Goal: Task Accomplishment & Management: Manage account settings

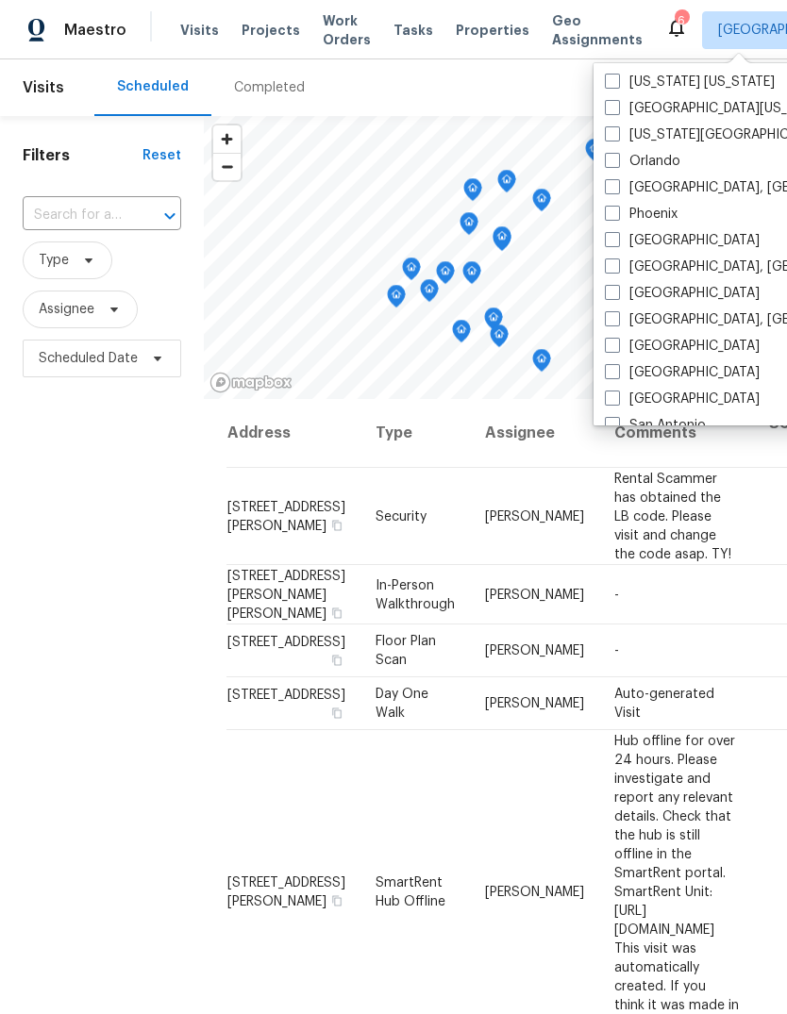
scroll to position [1010, 0]
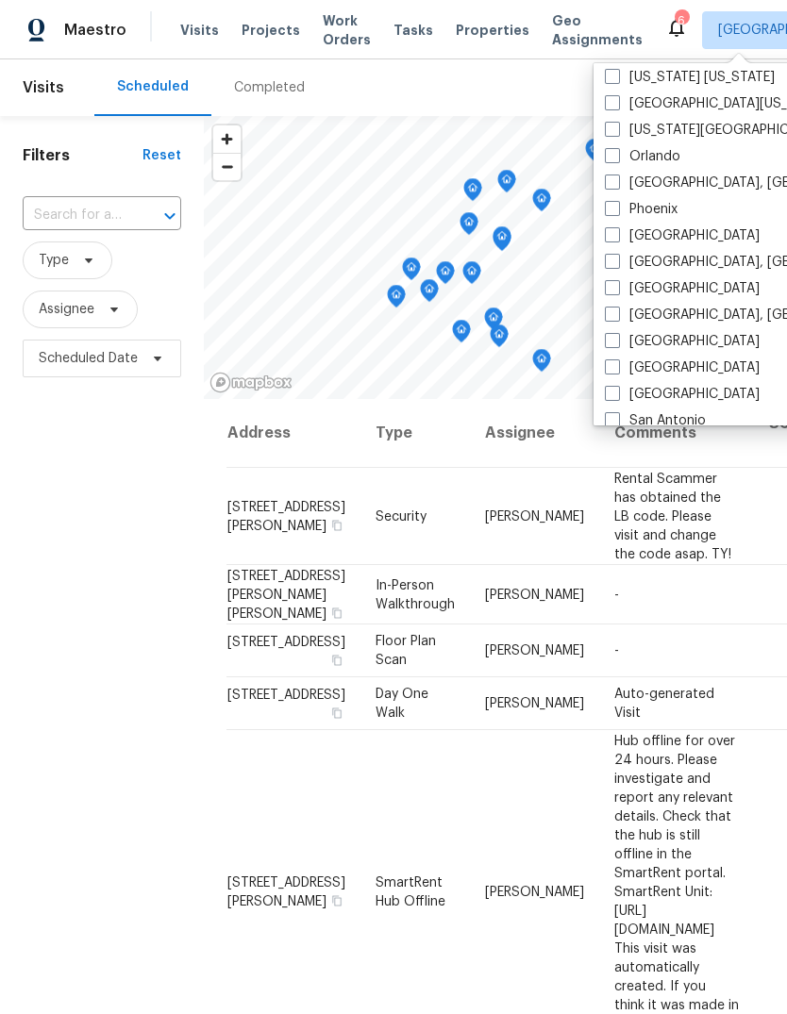
click at [612, 286] on span at bounding box center [612, 287] width 15 height 15
click at [612, 286] on input "[GEOGRAPHIC_DATA]" at bounding box center [611, 285] width 12 height 12
checkbox input "true"
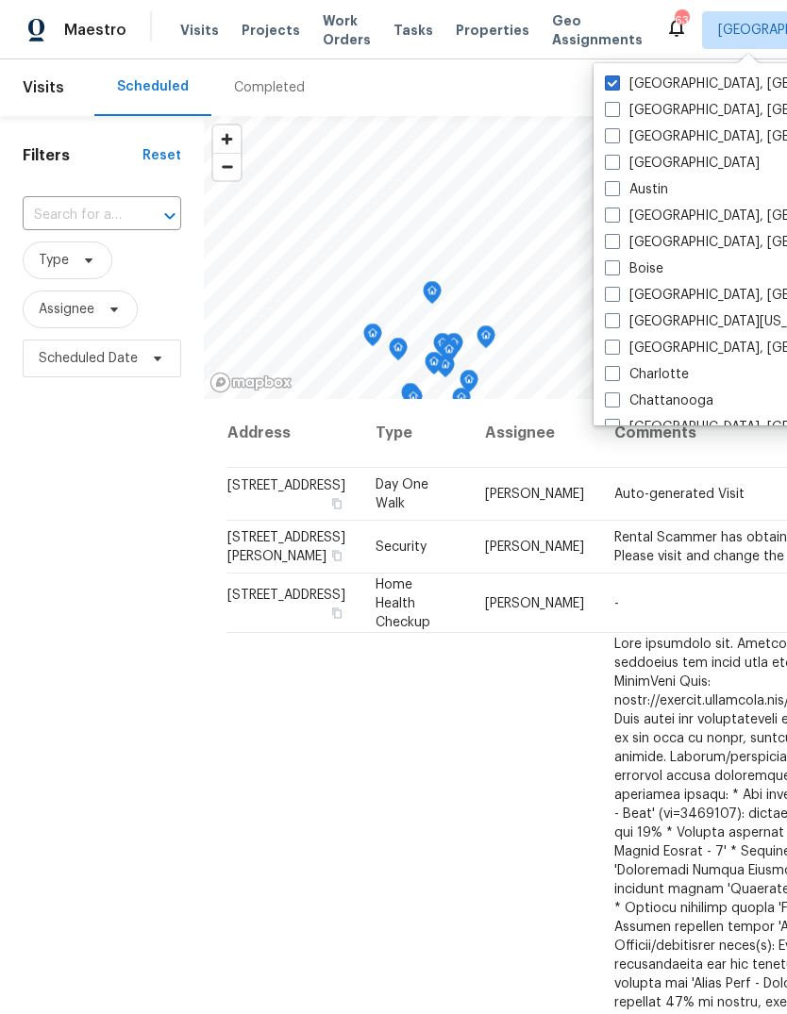
click at [612, 82] on span at bounding box center [612, 82] width 15 height 15
click at [612, 82] on input "[GEOGRAPHIC_DATA], [GEOGRAPHIC_DATA]" at bounding box center [611, 81] width 12 height 12
checkbox input "false"
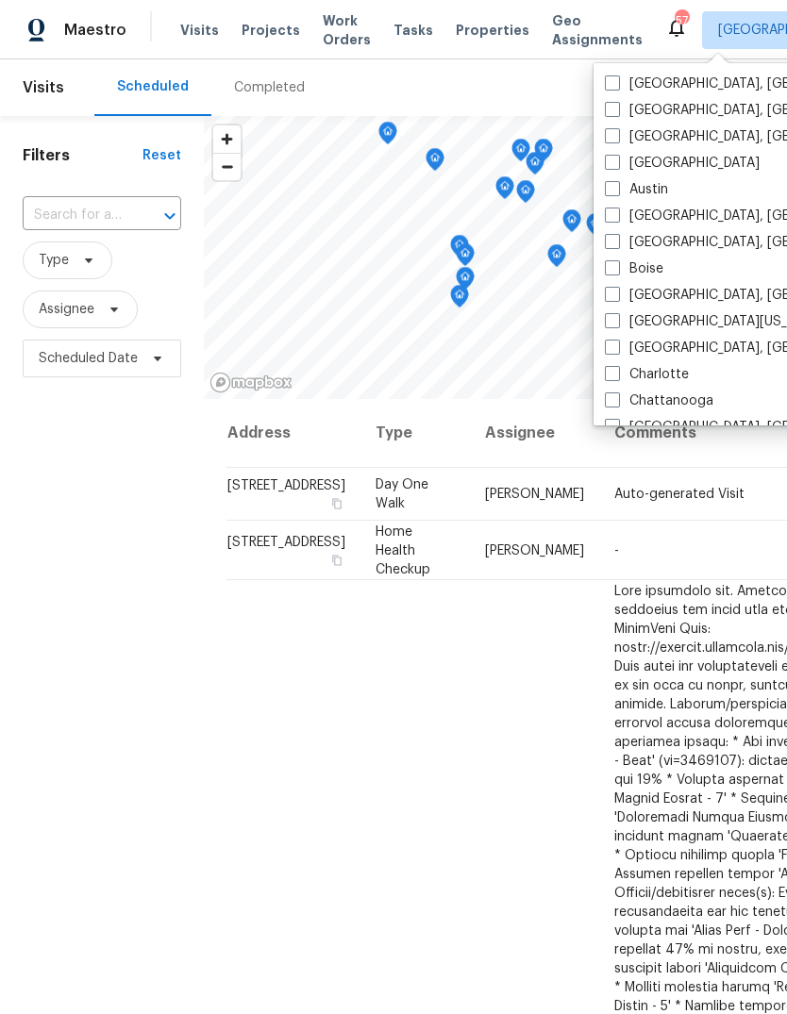
click at [76, 539] on div "Filters Reset ​ Type Assignee Scheduled Date" at bounding box center [102, 663] width 204 height 1094
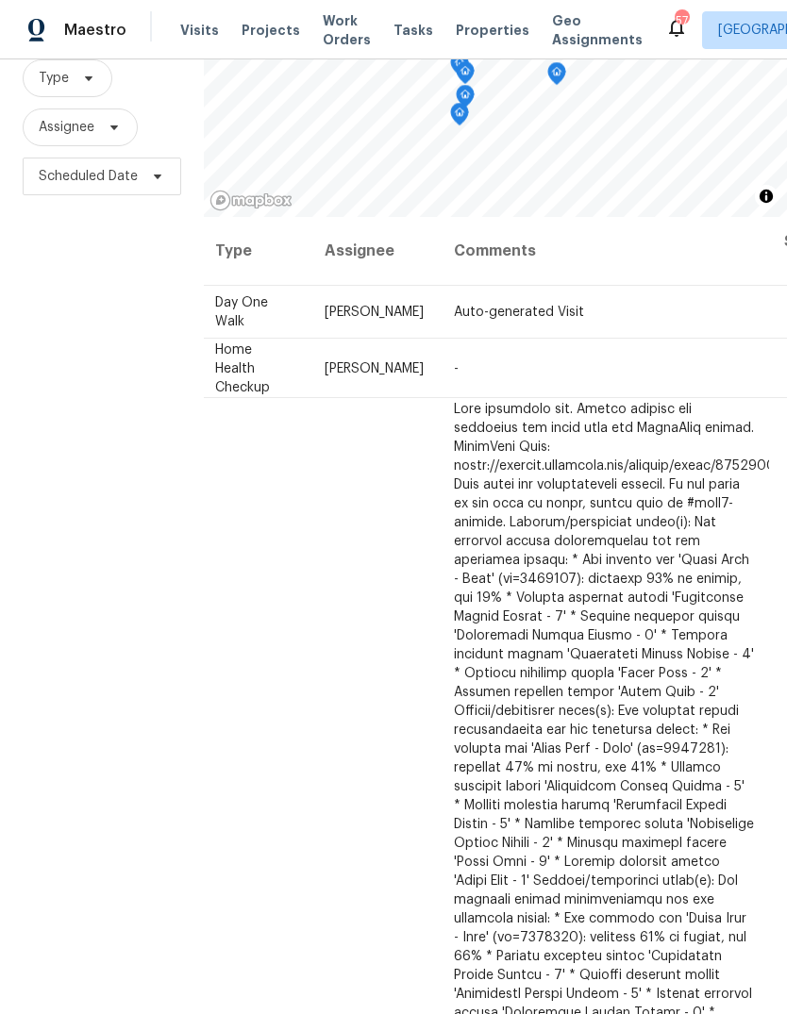
scroll to position [0, 158]
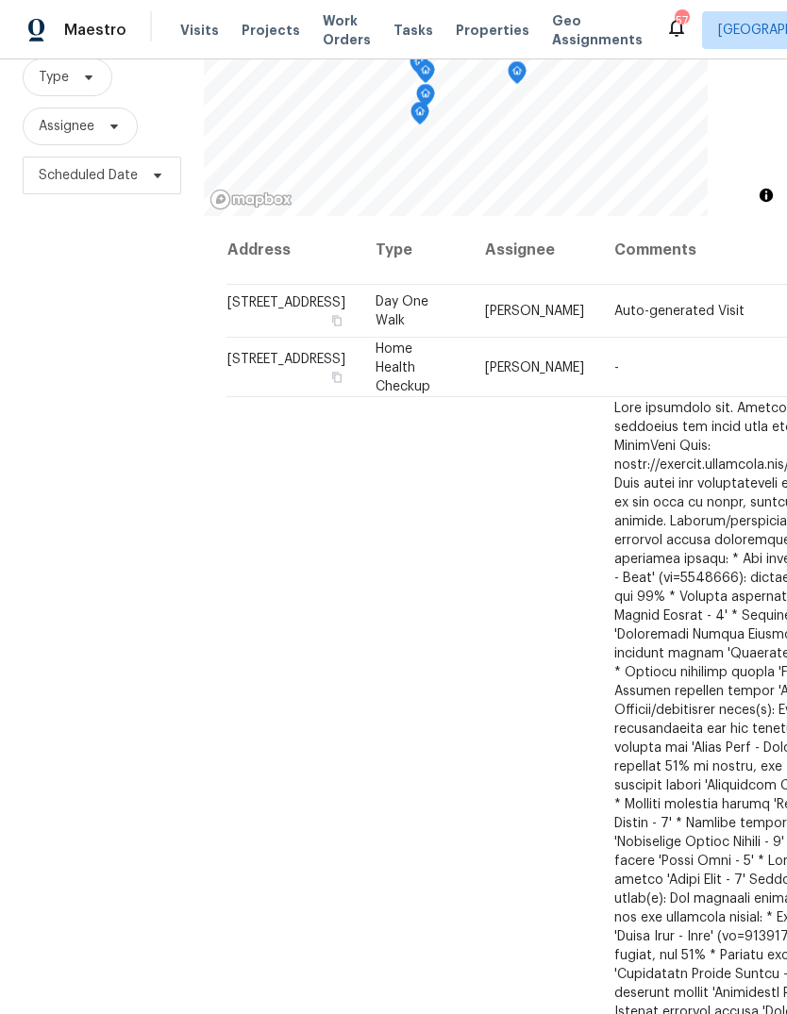
scroll to position [182, 0]
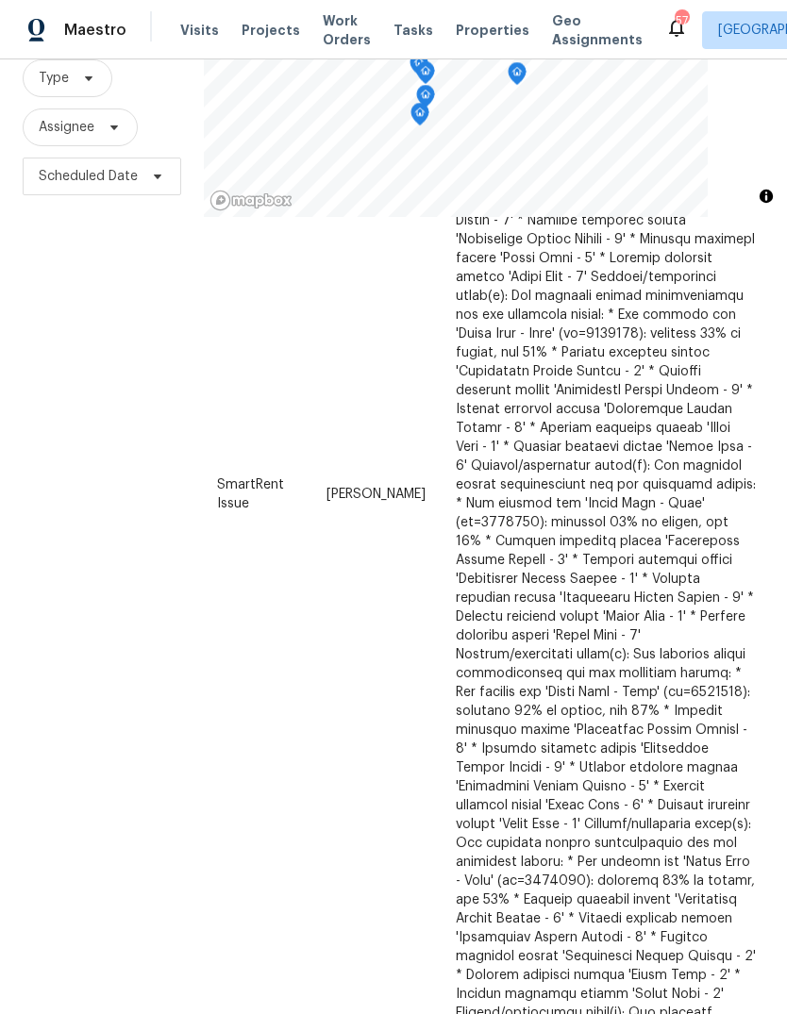
click at [79, 604] on div "Filters Reset ​ Type Assignee Scheduled Date" at bounding box center [102, 481] width 204 height 1094
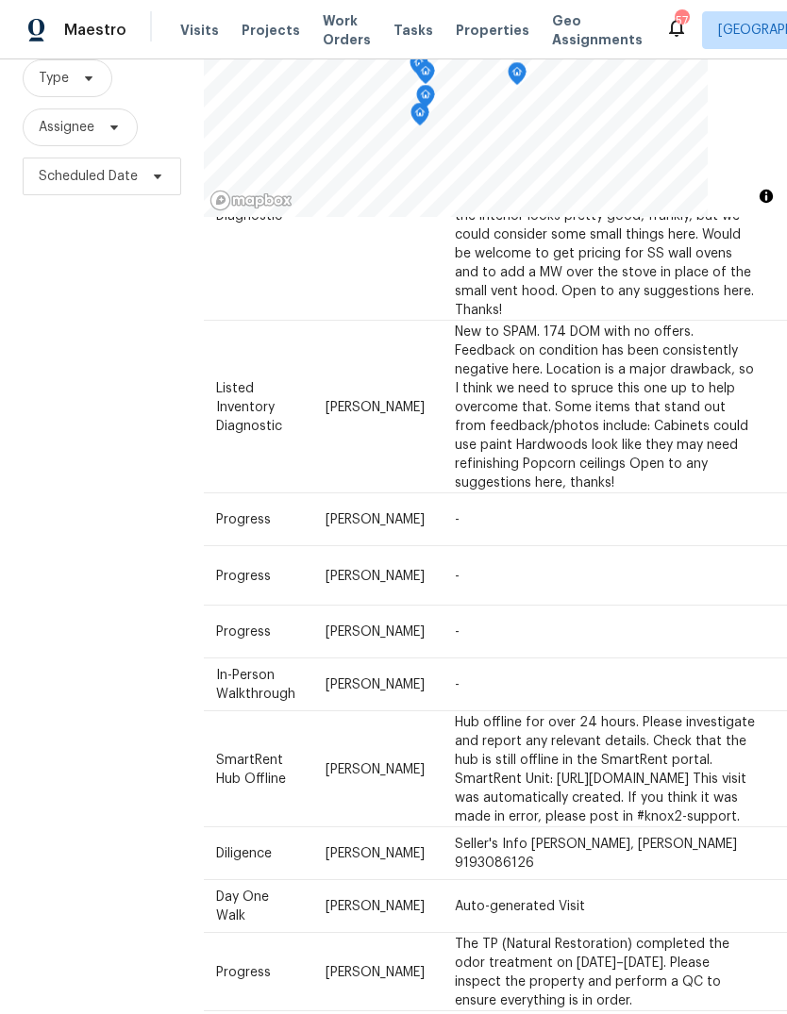
scroll to position [1724, 158]
click at [0, 0] on icon at bounding box center [0, 0] width 0 height 0
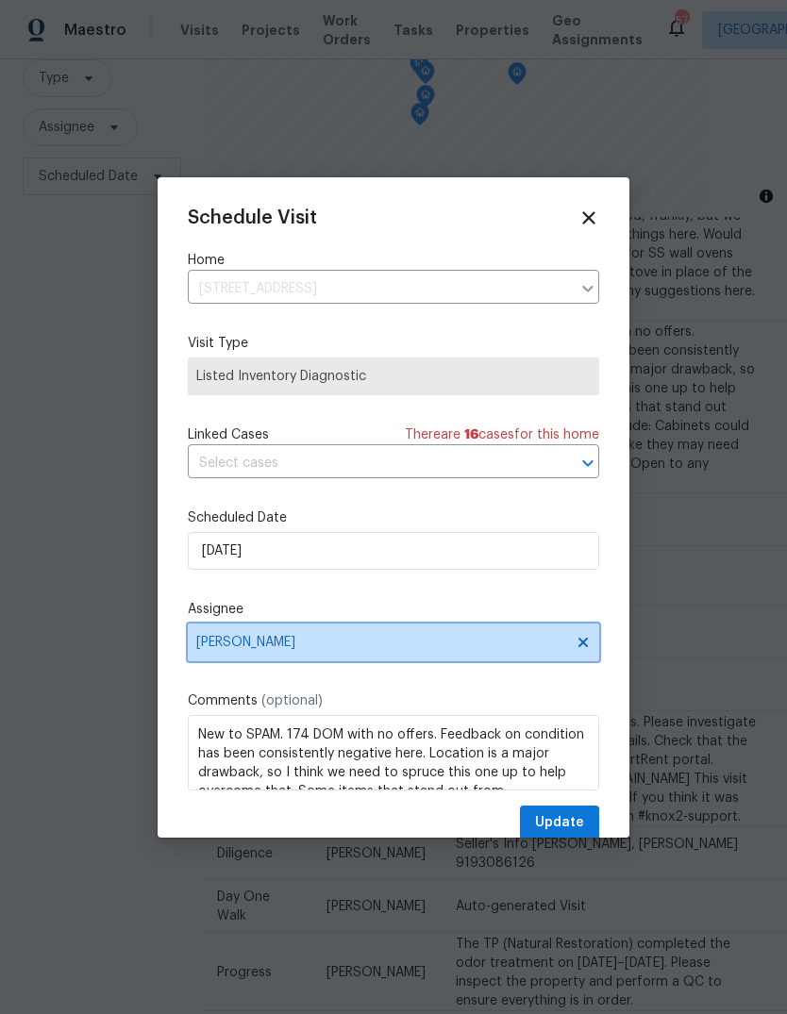
click at [315, 650] on span "[PERSON_NAME]" at bounding box center [381, 642] width 370 height 15
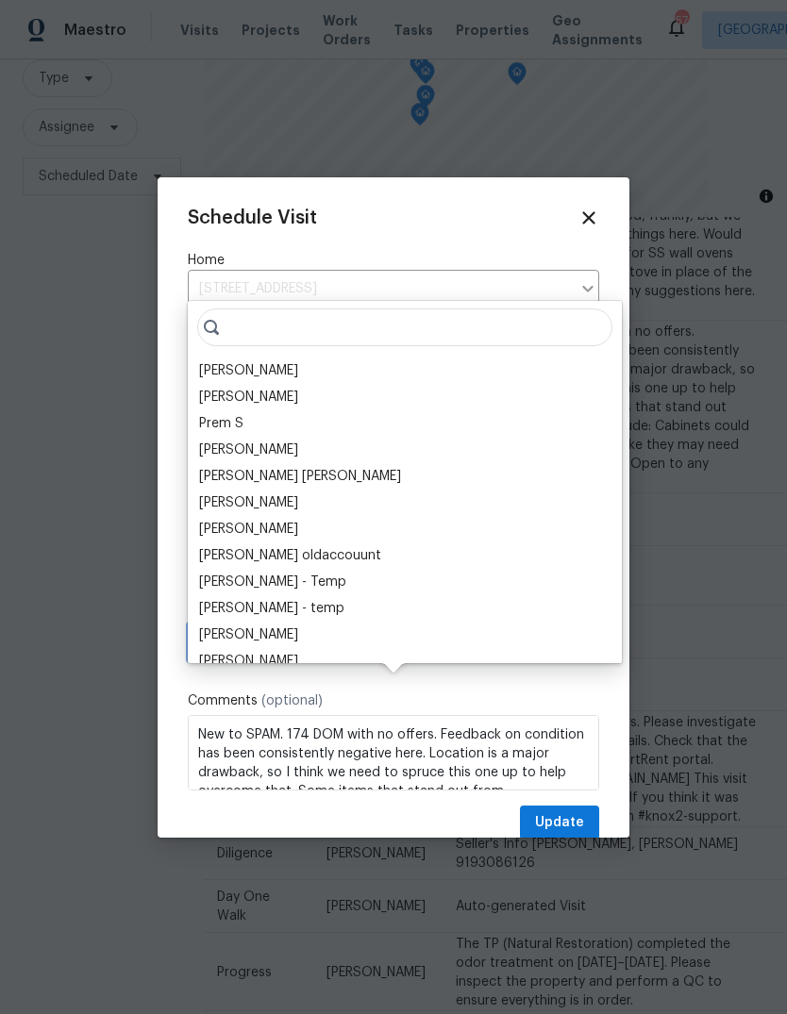
click at [361, 646] on span "[PERSON_NAME]" at bounding box center [381, 642] width 370 height 15
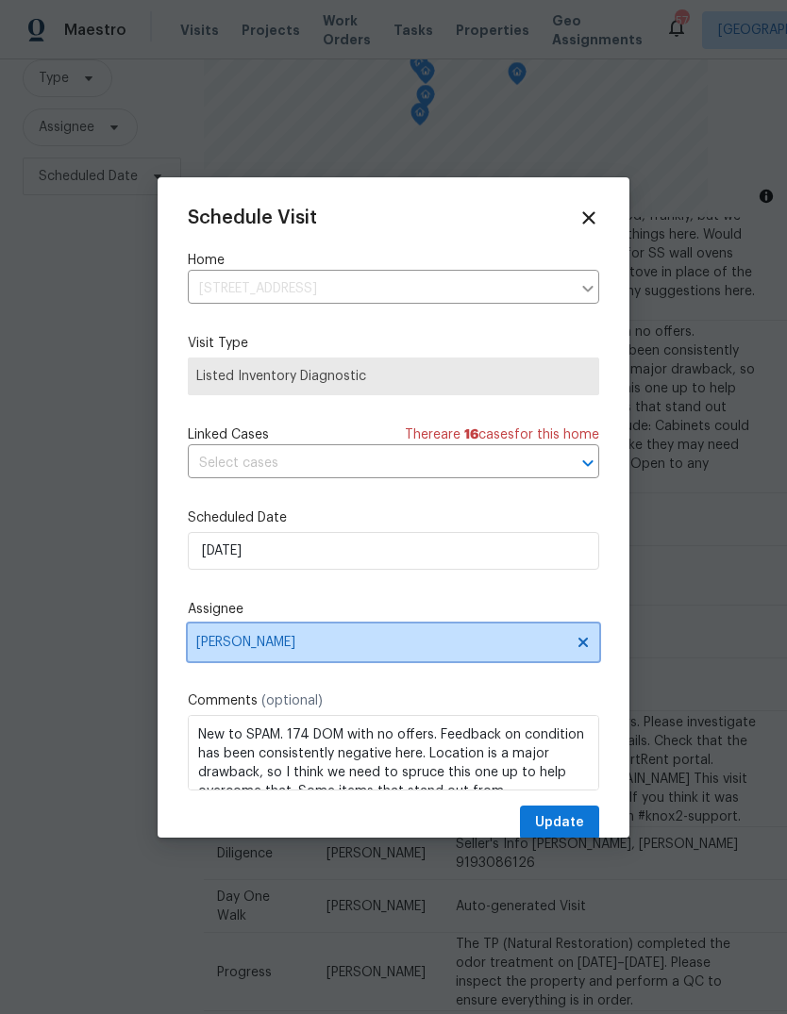
click at [378, 647] on span "[PERSON_NAME]" at bounding box center [381, 642] width 370 height 15
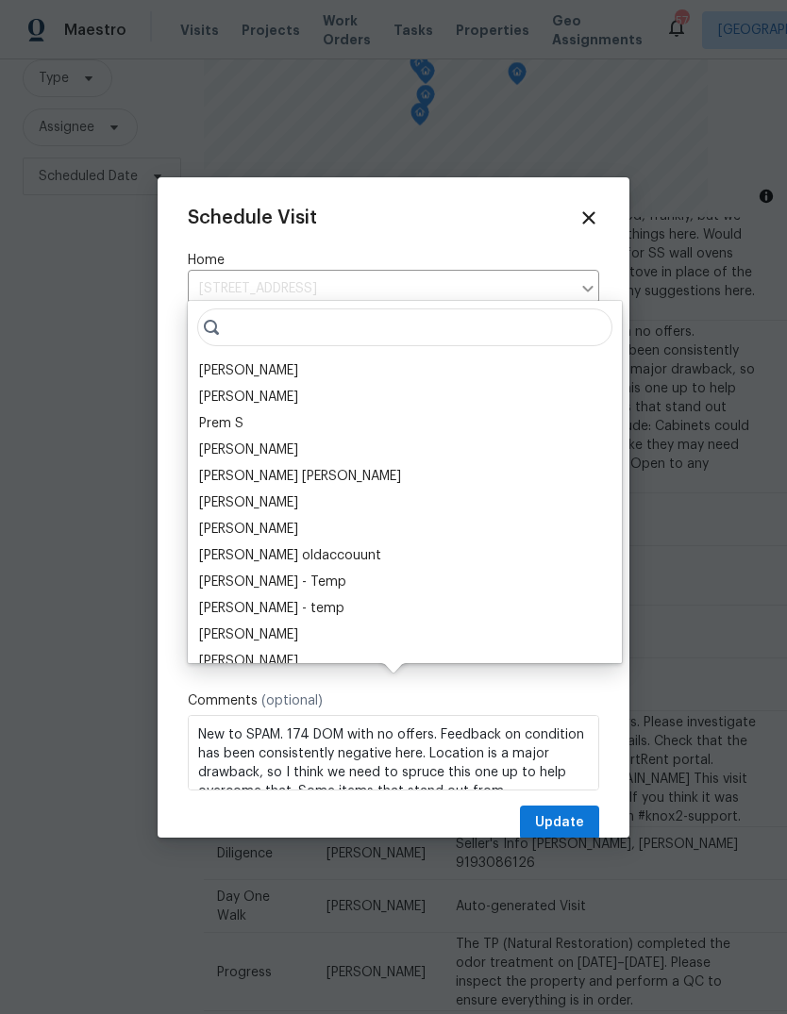
click at [273, 361] on div "[PERSON_NAME]" at bounding box center [248, 370] width 99 height 19
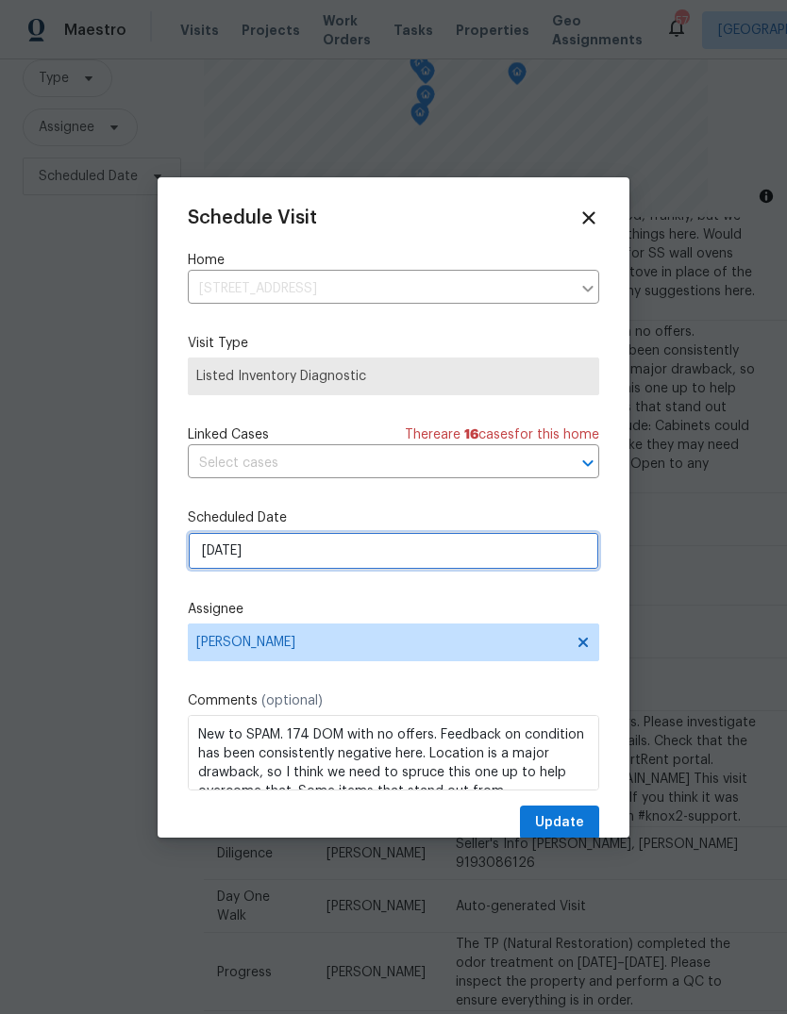
click at [459, 553] on input "9/18/2025" at bounding box center [393, 551] width 411 height 38
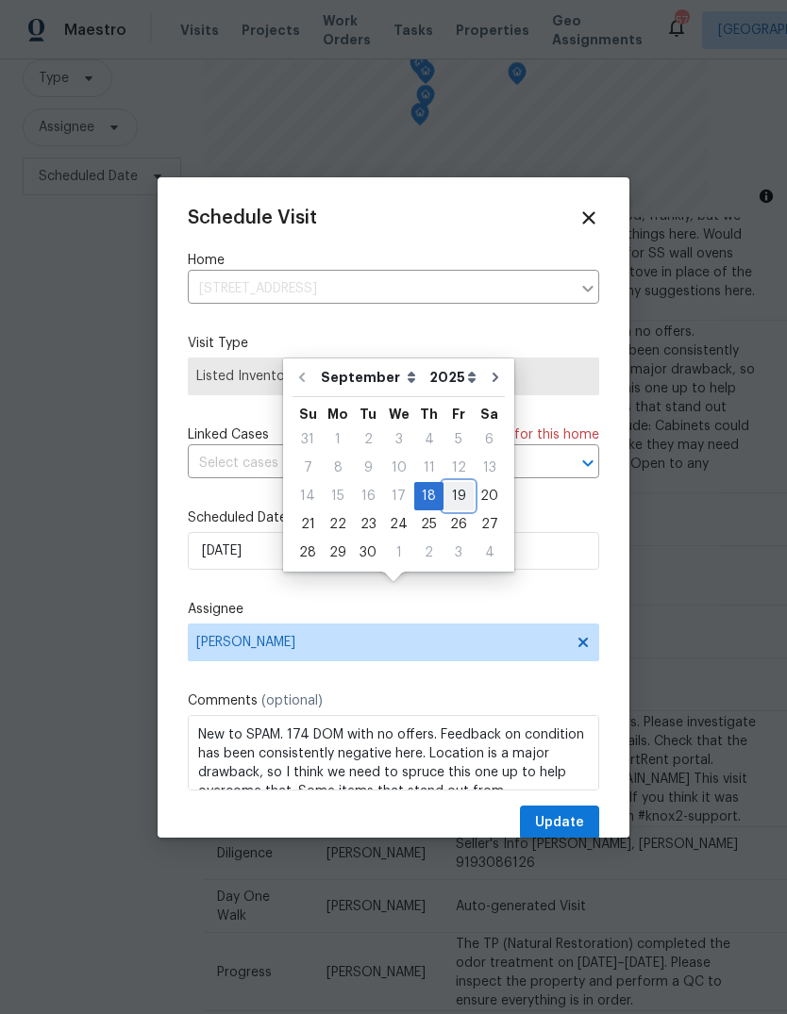
click at [460, 483] on div "19" at bounding box center [458, 496] width 30 height 26
type input "9/19/2025"
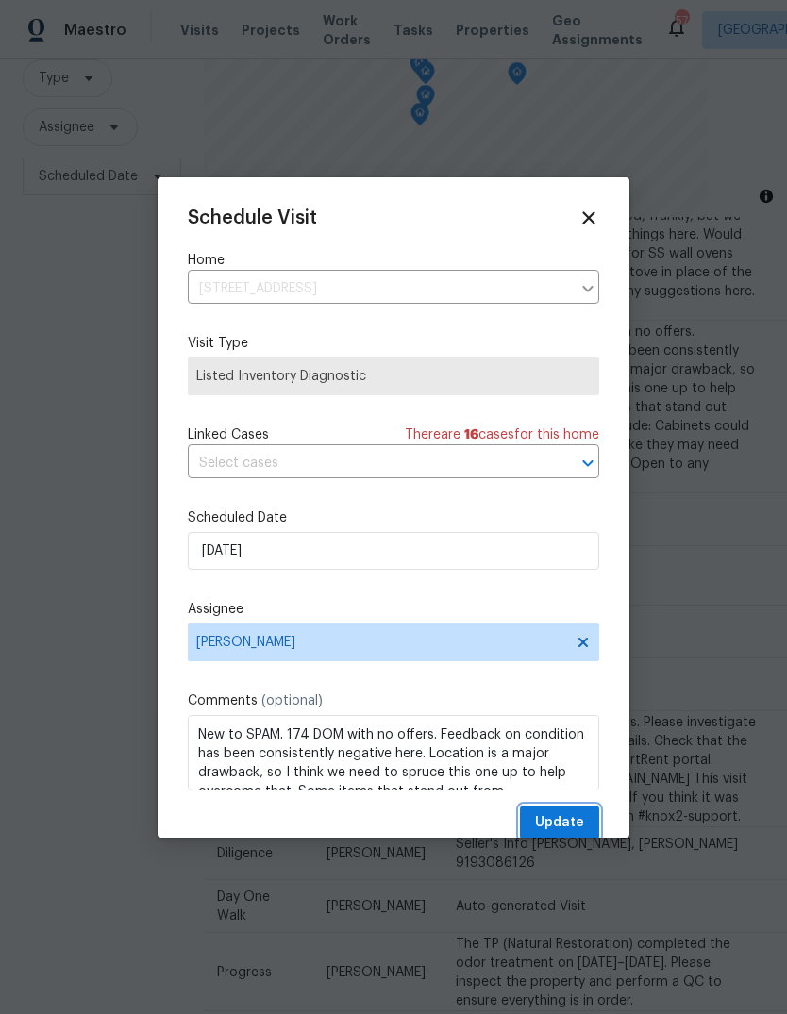
click at [579, 818] on span "Update" at bounding box center [559, 823] width 49 height 24
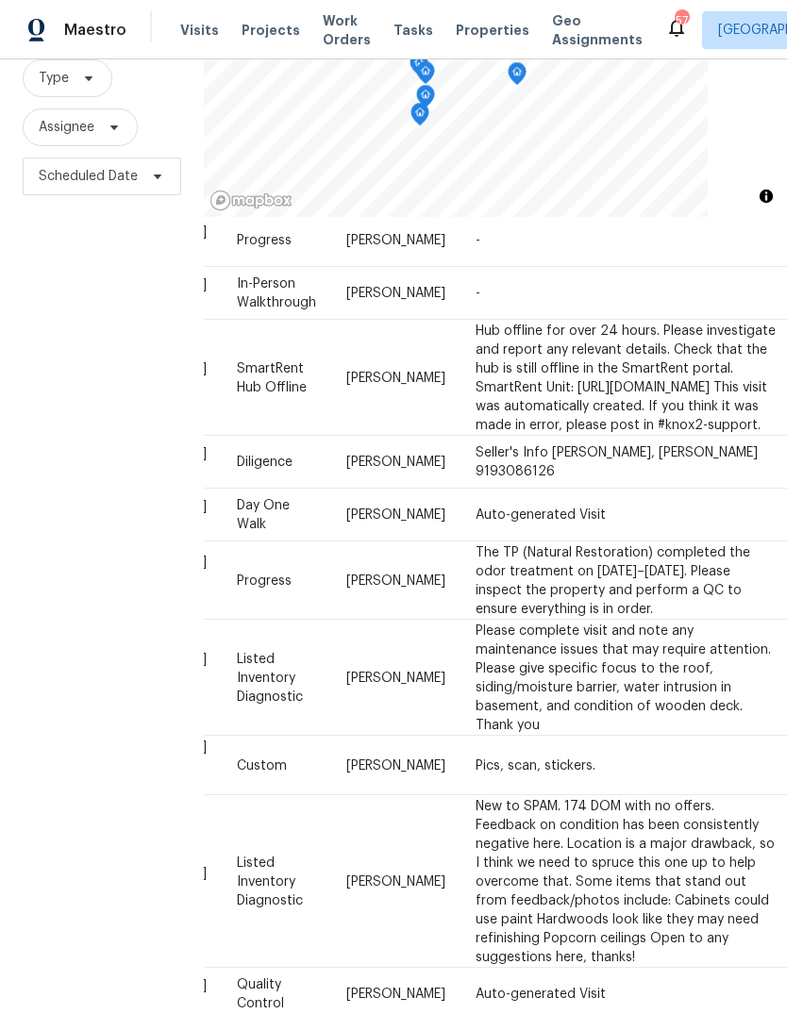
scroll to position [1942, 139]
click at [0, 0] on icon at bounding box center [0, 0] width 0 height 0
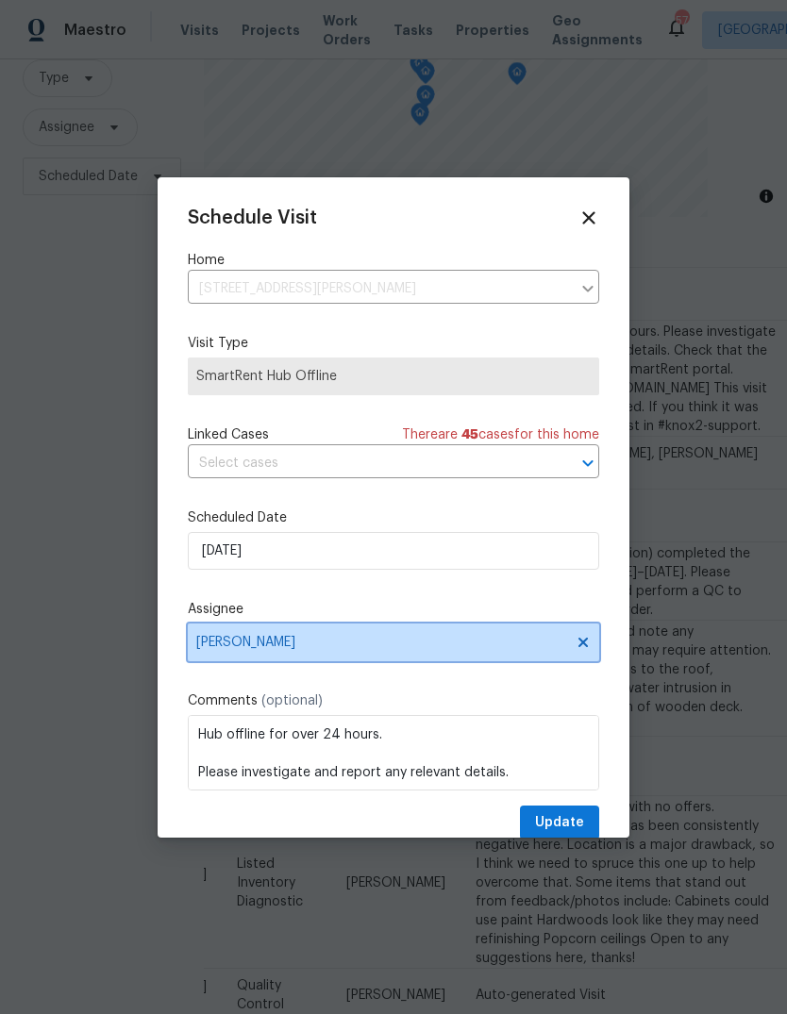
click at [406, 637] on span "[PERSON_NAME]" at bounding box center [393, 642] width 411 height 38
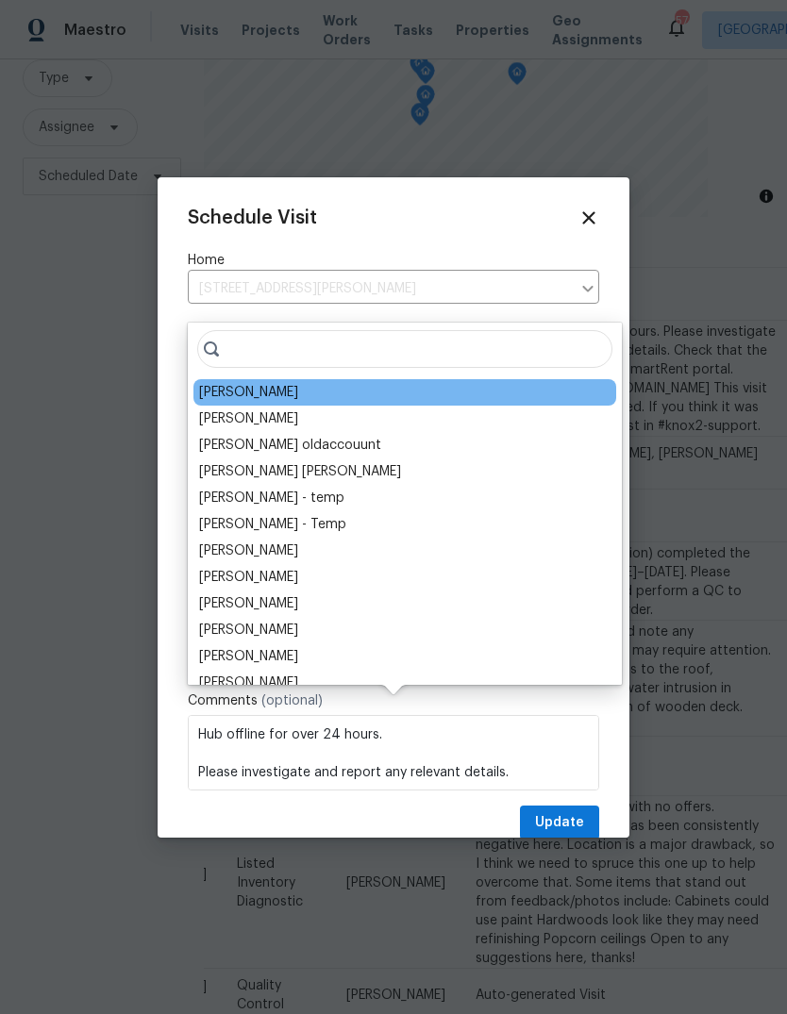
click at [718, 439] on div at bounding box center [393, 507] width 787 height 1014
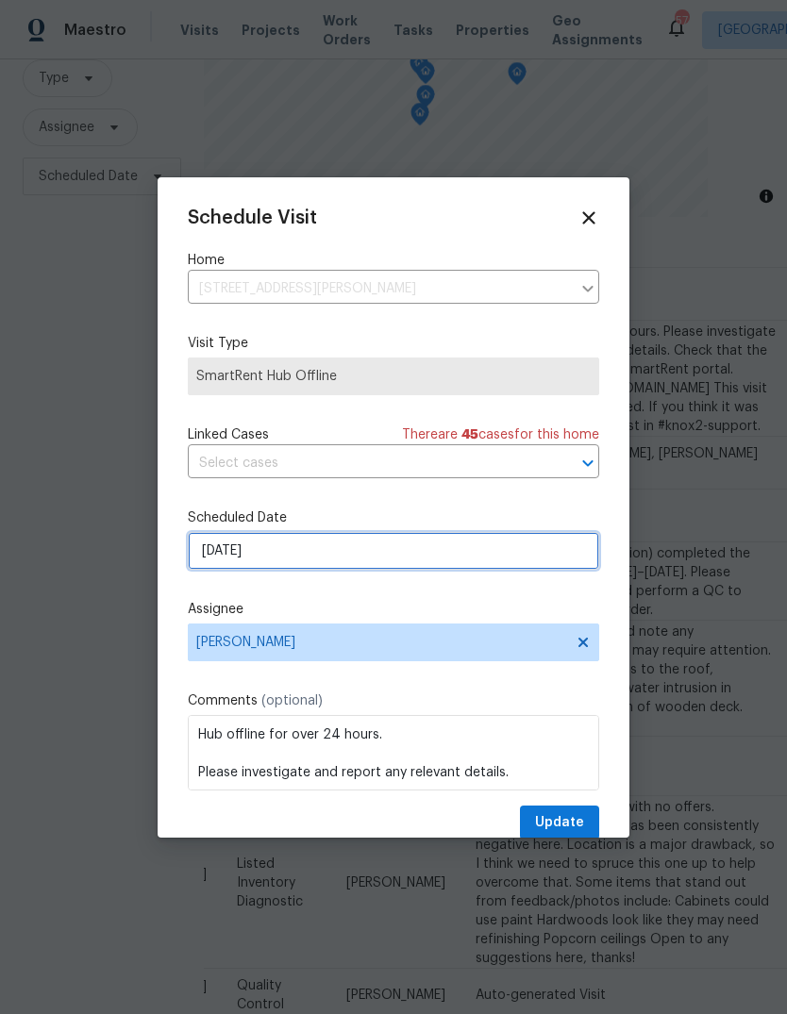
click at [426, 562] on input "9/19/2025" at bounding box center [393, 551] width 411 height 38
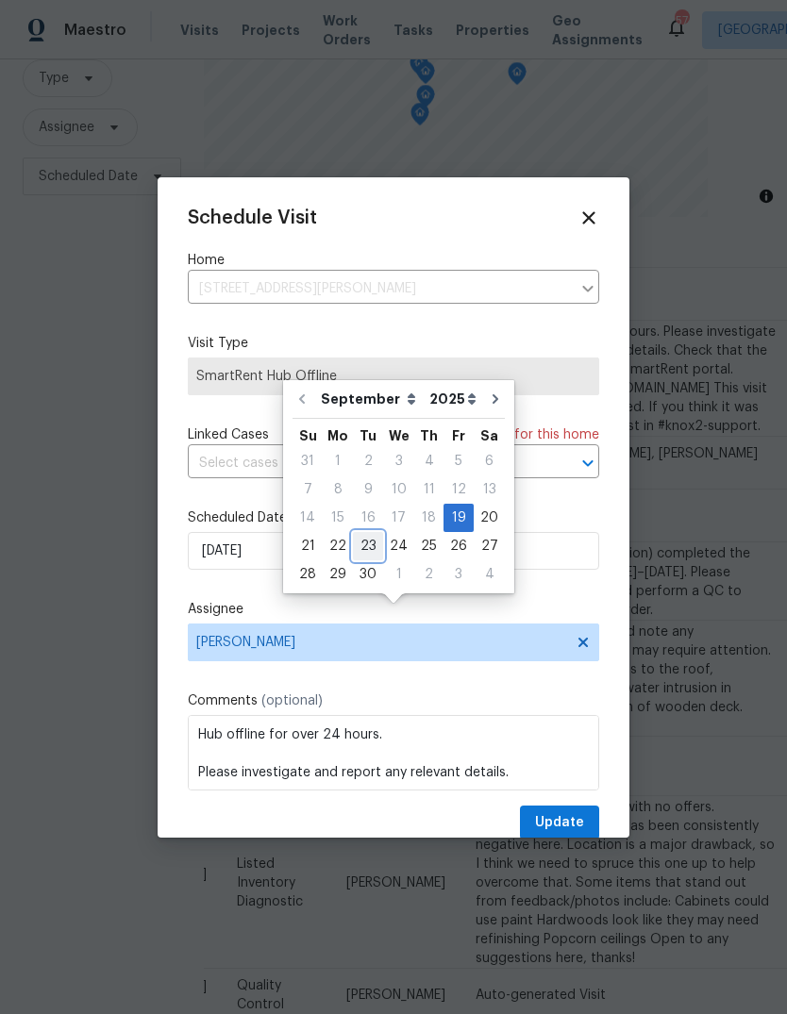
click at [362, 533] on div "23" at bounding box center [368, 546] width 30 height 26
type input "9/23/2025"
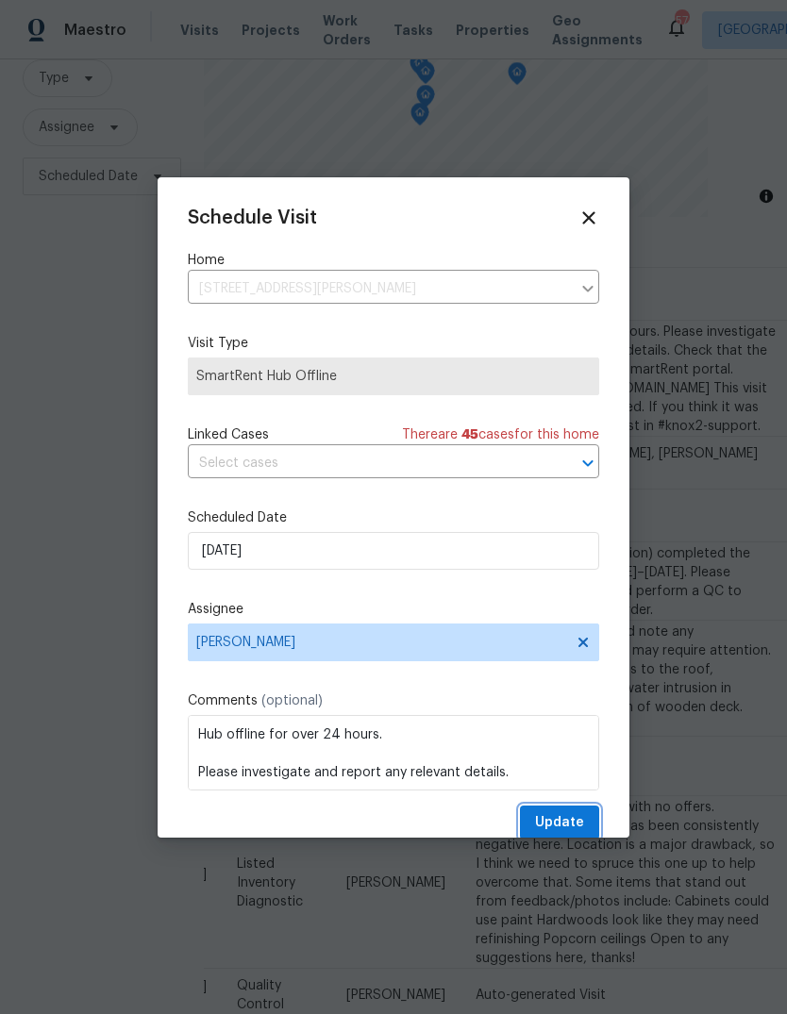
click at [576, 824] on span "Update" at bounding box center [559, 823] width 49 height 24
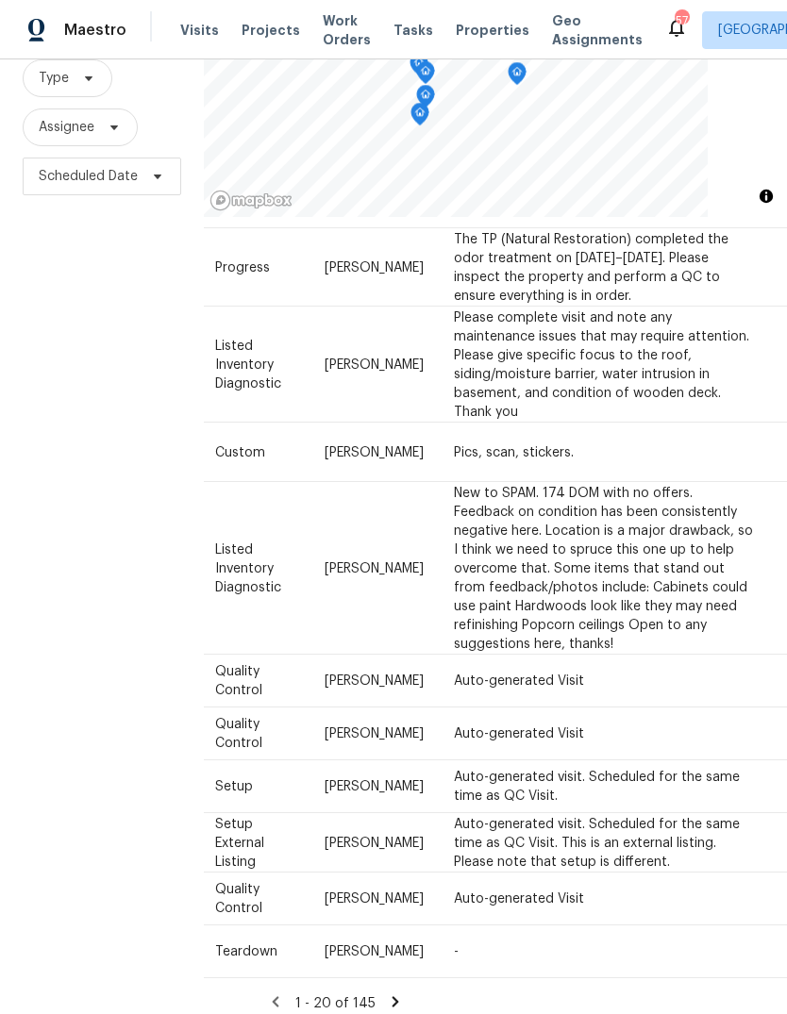
scroll to position [2603, 158]
click at [0, 0] on icon at bounding box center [0, 0] width 0 height 0
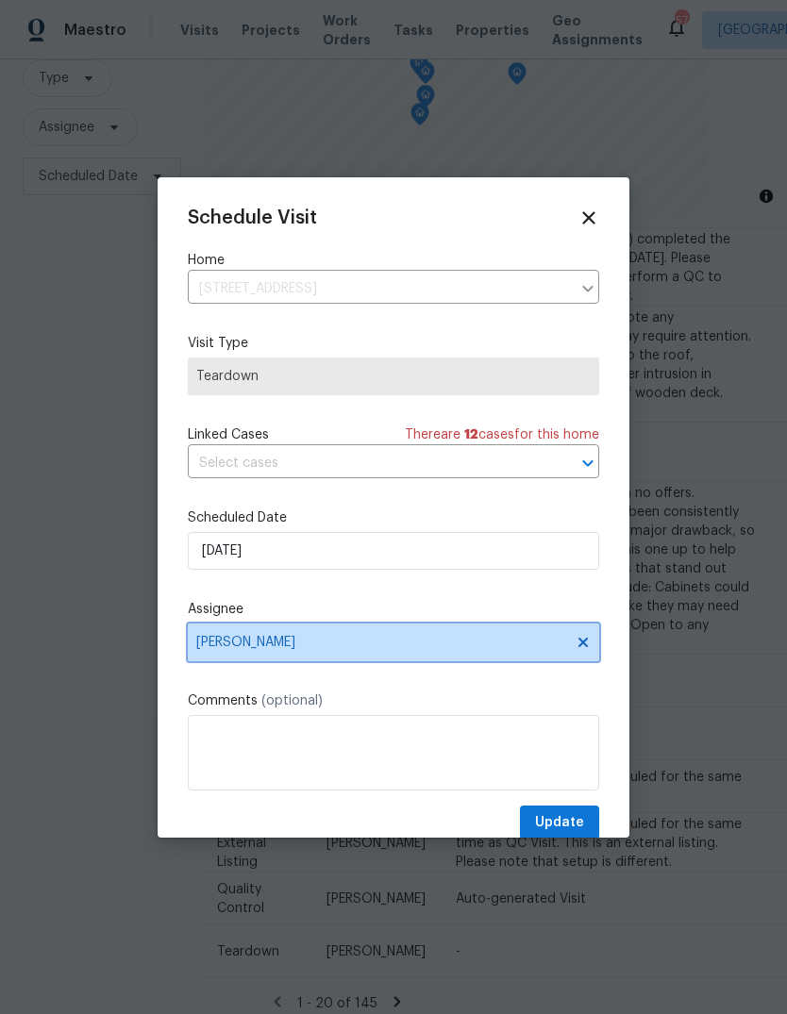
click at [360, 655] on span "[PERSON_NAME]" at bounding box center [393, 642] width 411 height 38
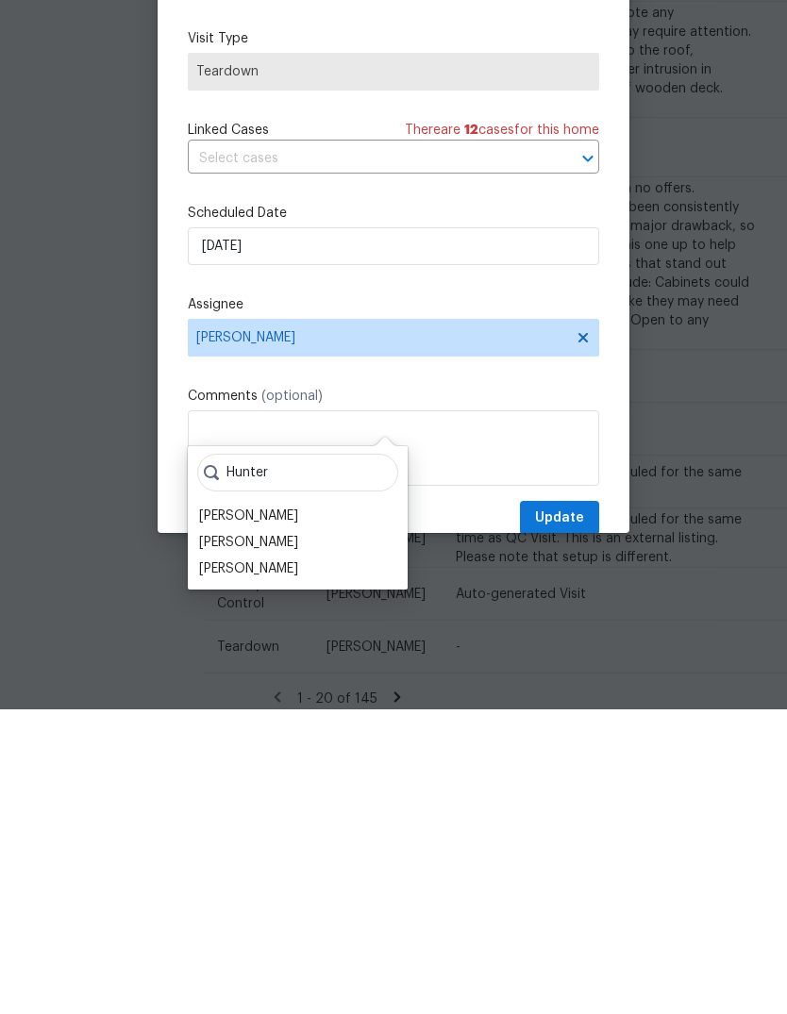
type input "Hunter"
click at [273, 811] on div "James Hunter" at bounding box center [248, 820] width 99 height 19
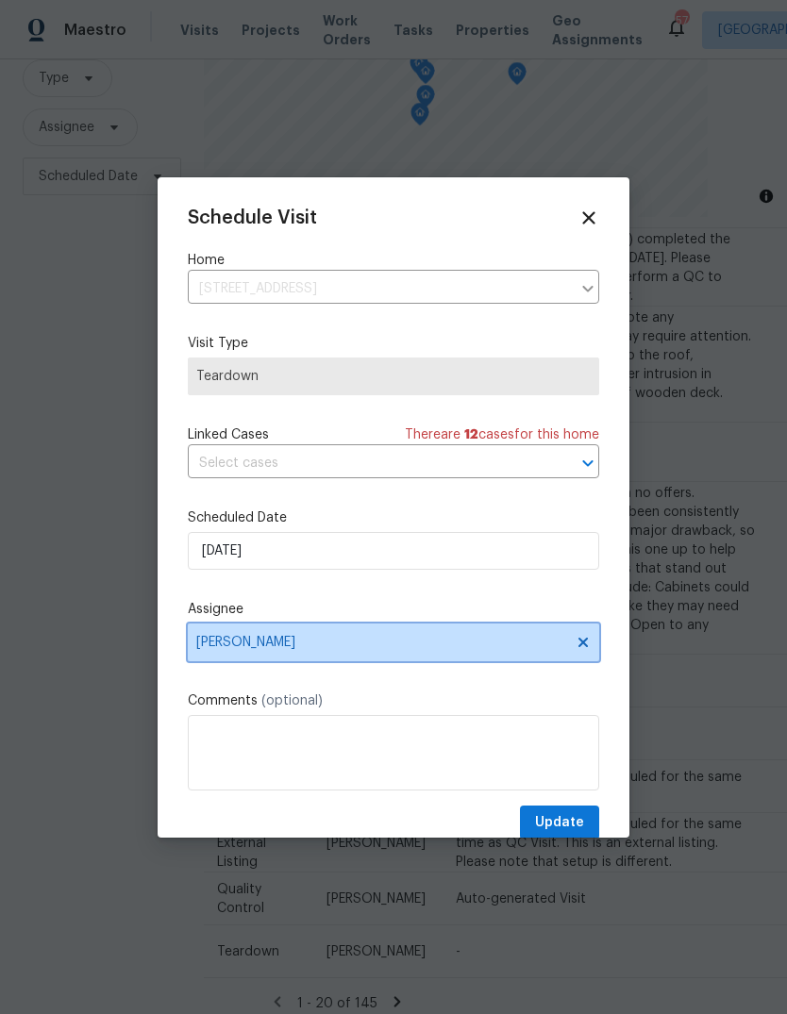
click at [579, 650] on icon at bounding box center [582, 642] width 15 height 15
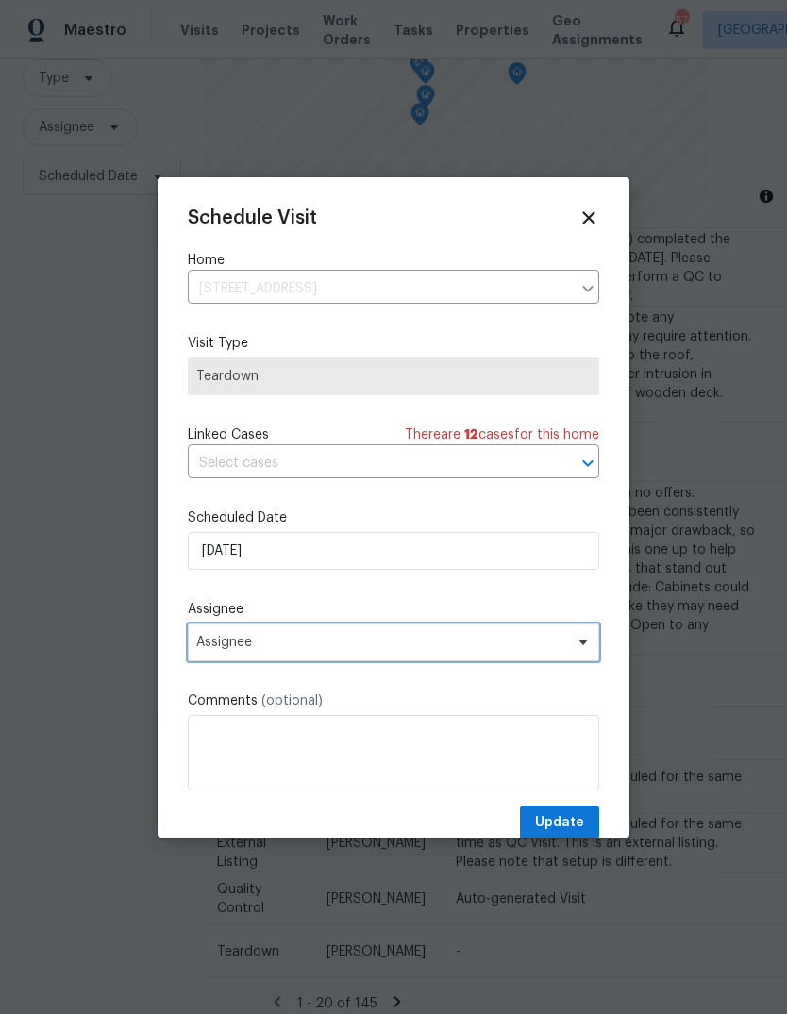
click at [371, 650] on span "Assignee" at bounding box center [381, 642] width 370 height 15
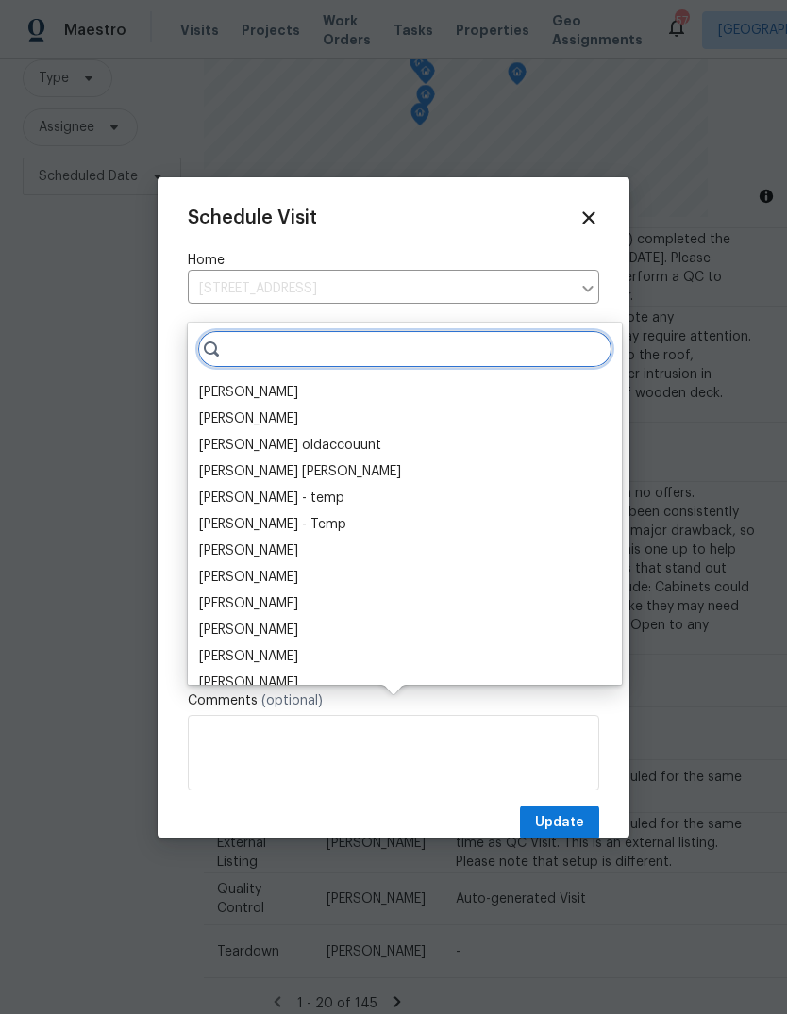
click at [325, 330] on input "search" at bounding box center [404, 349] width 415 height 38
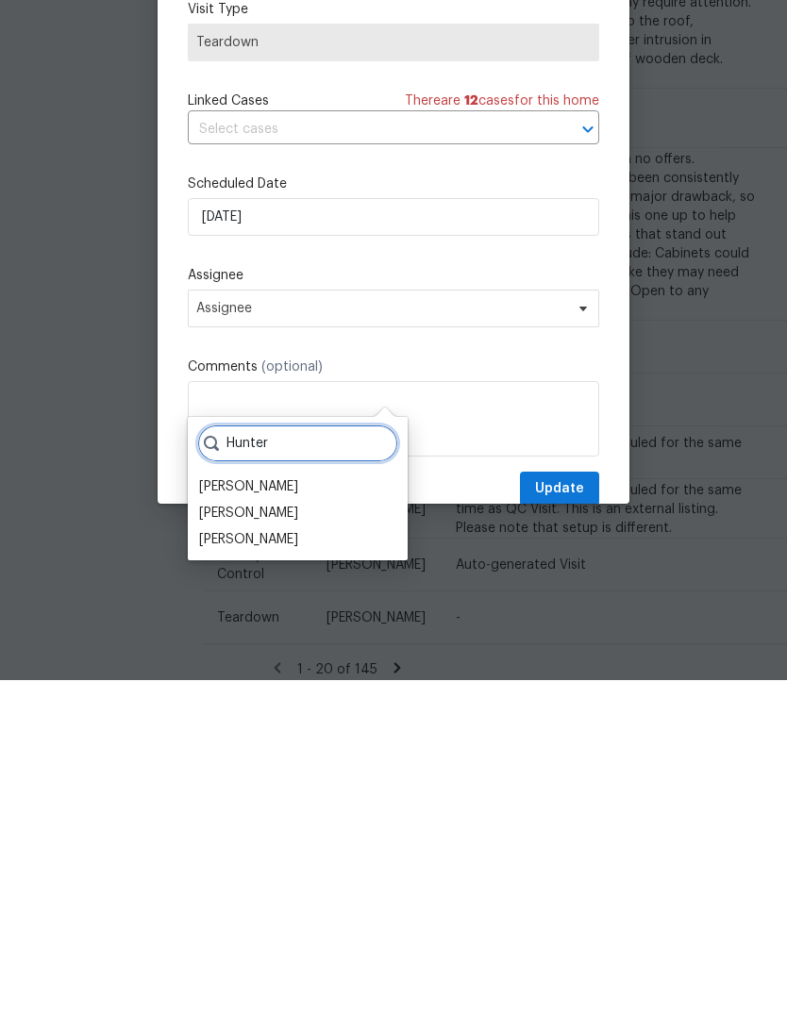
type input "Hunter"
click at [268, 864] on div "[PERSON_NAME]" at bounding box center [248, 873] width 99 height 19
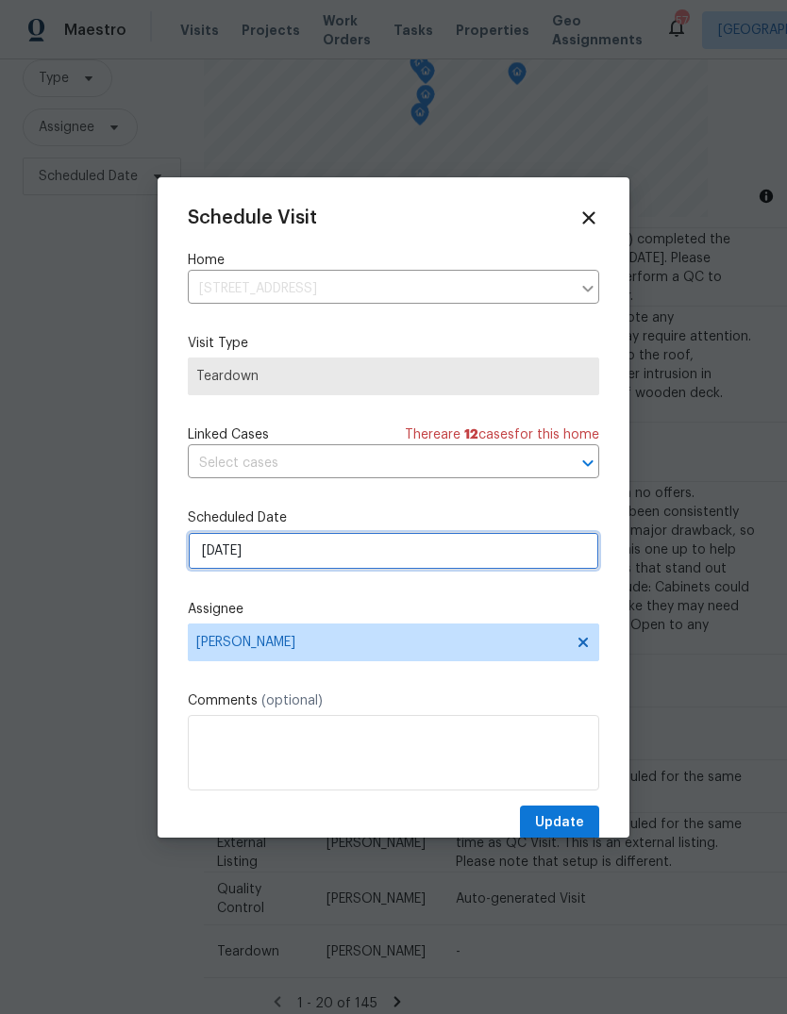
click at [473, 549] on input "9/21/2025" at bounding box center [393, 551] width 411 height 38
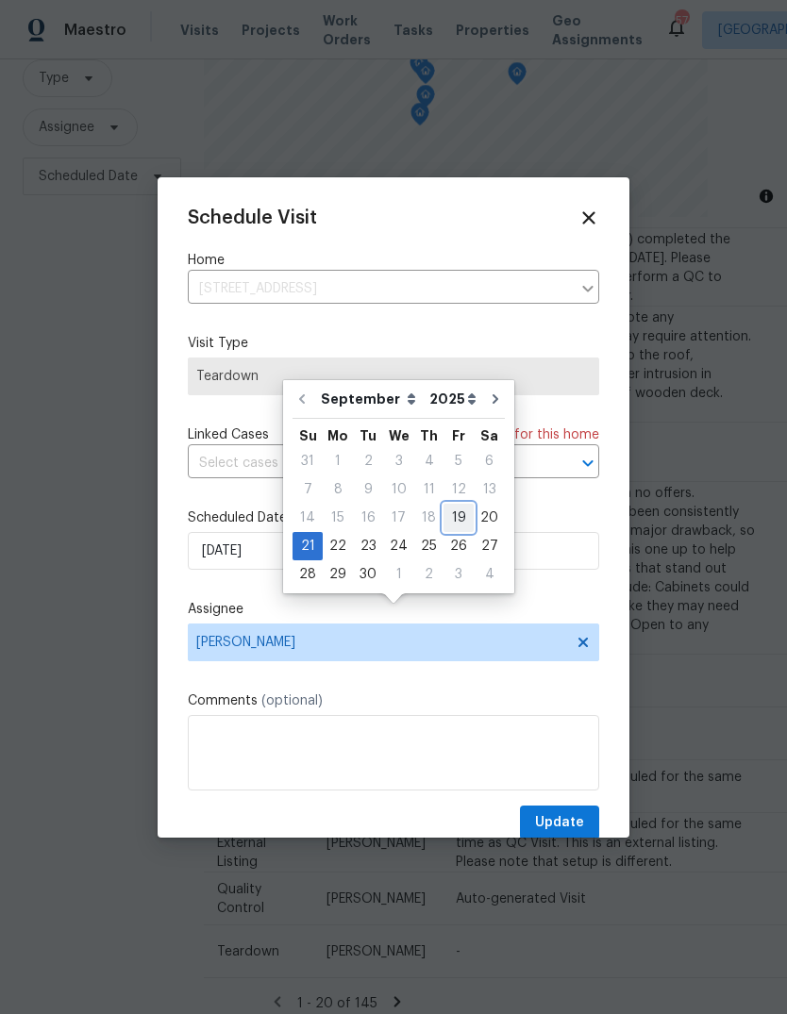
click at [448, 505] on div "19" at bounding box center [458, 518] width 30 height 26
type input "9/19/2025"
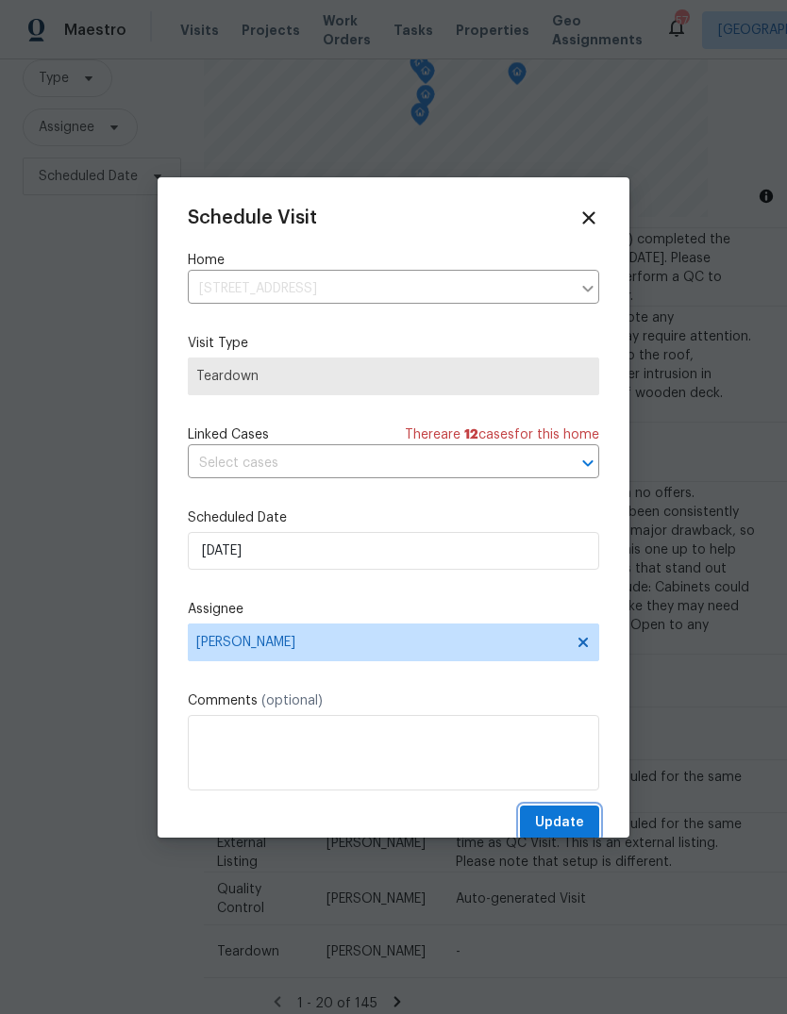
click at [569, 820] on span "Update" at bounding box center [559, 823] width 49 height 24
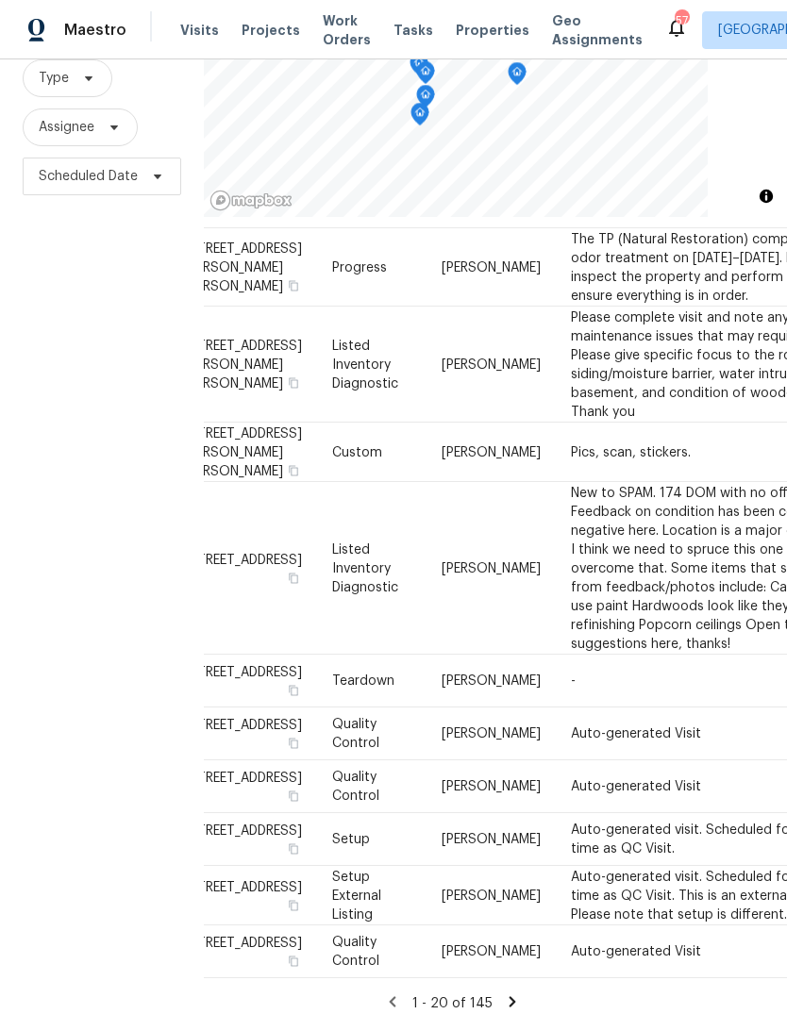
scroll to position [2603, 43]
click at [508, 996] on icon at bounding box center [511, 1001] width 7 height 10
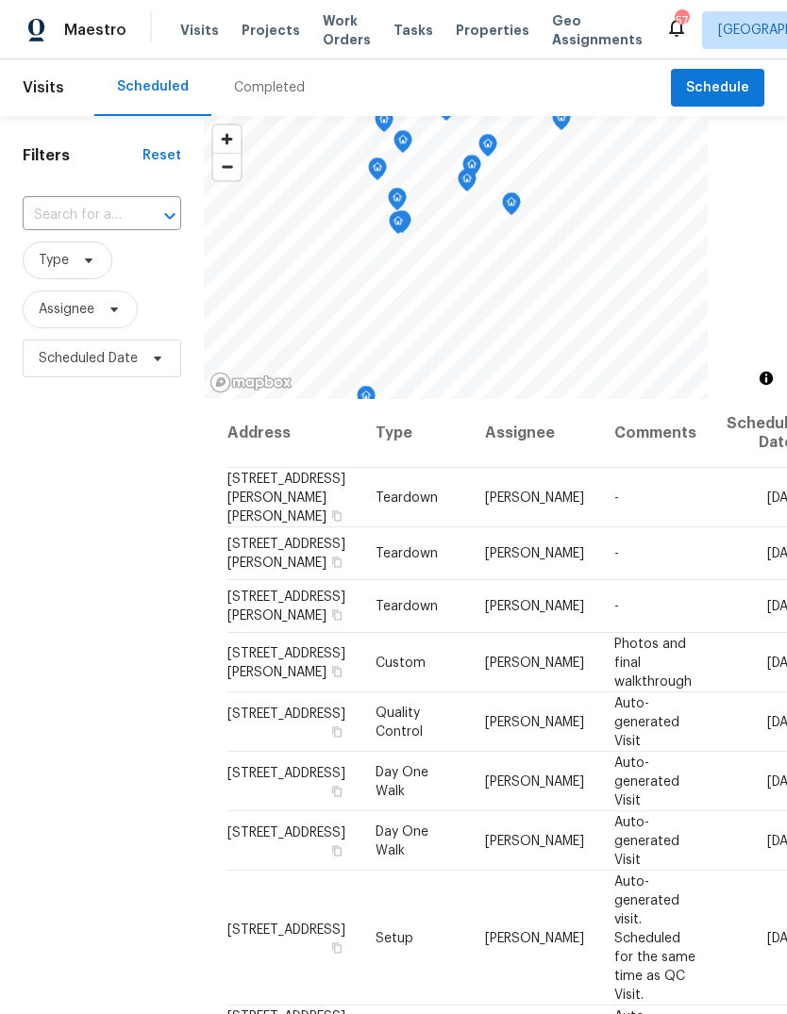
scroll to position [0, 0]
click at [0, 0] on icon at bounding box center [0, 0] width 0 height 0
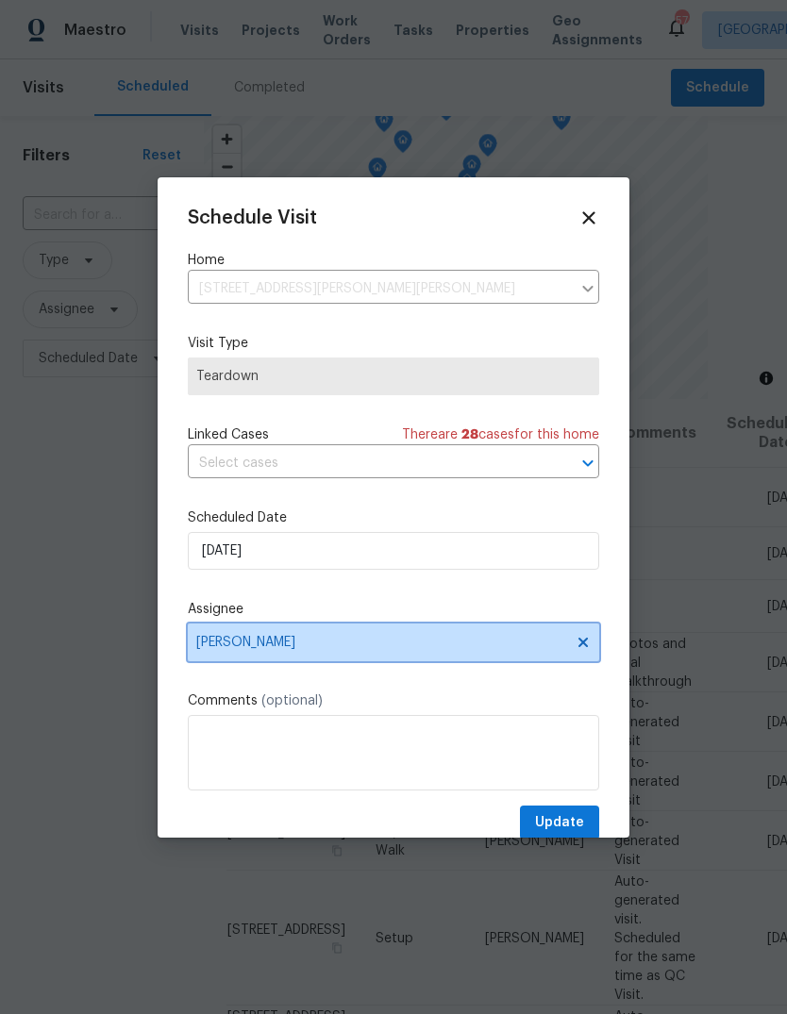
click at [340, 641] on span "[PERSON_NAME]" at bounding box center [381, 642] width 370 height 15
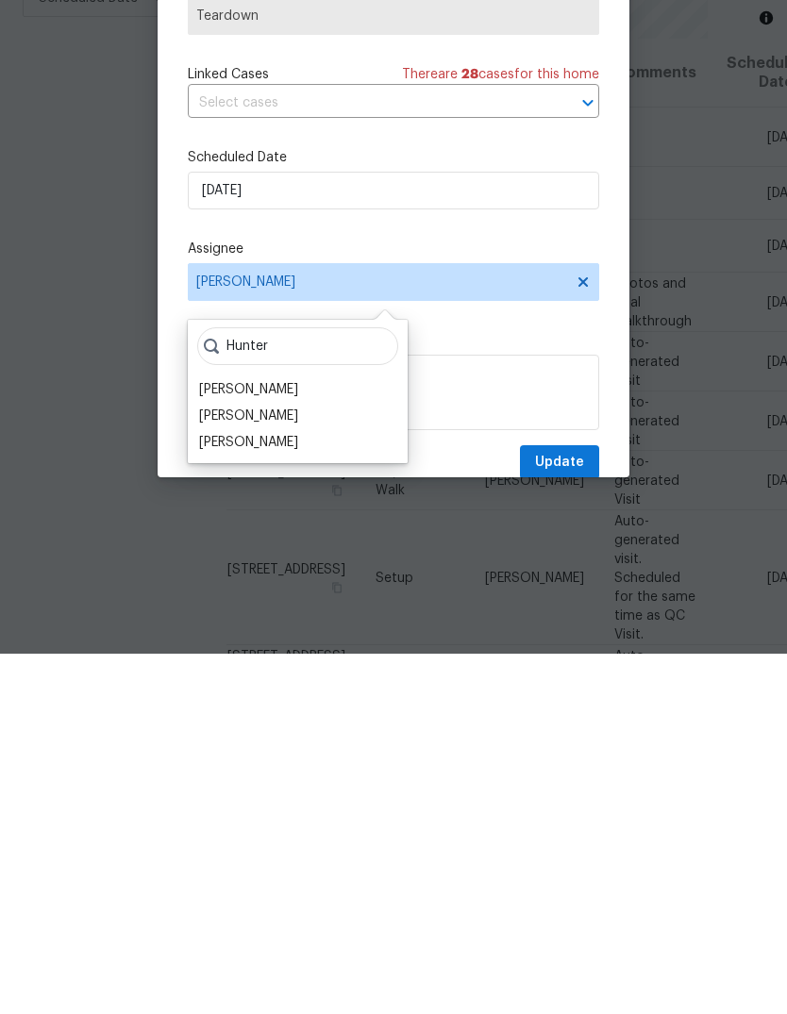
type input "Hunter"
click at [298, 793] on div "[PERSON_NAME]" at bounding box center [248, 802] width 99 height 19
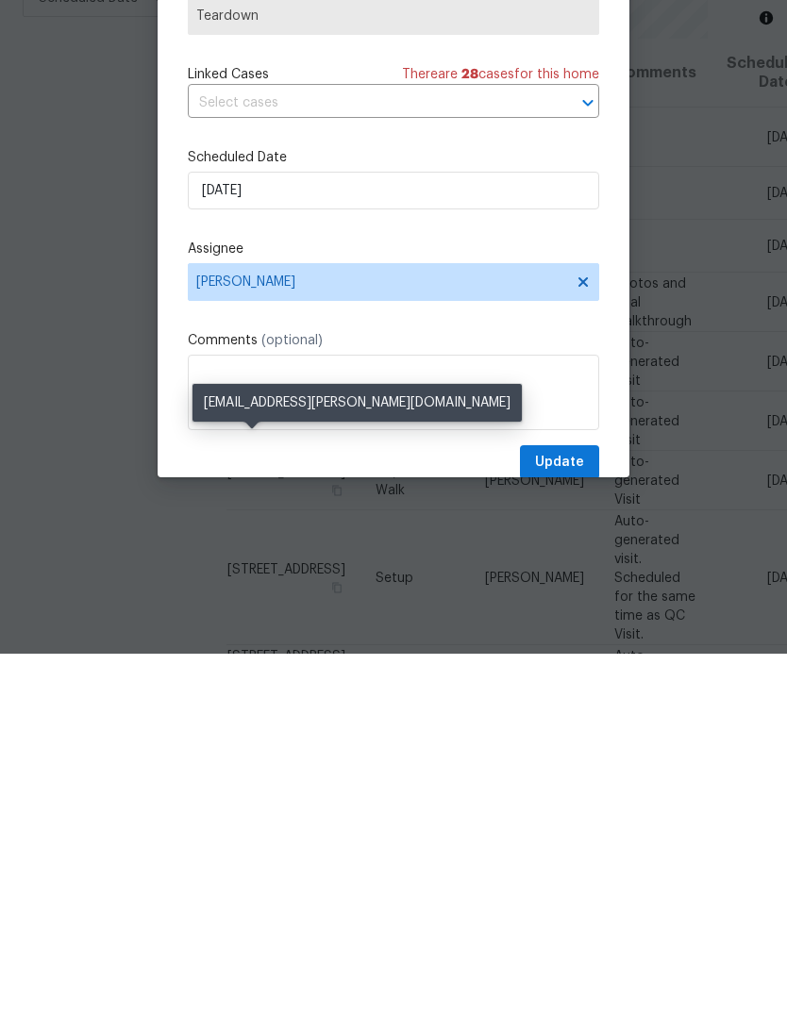
scroll to position [71, 0]
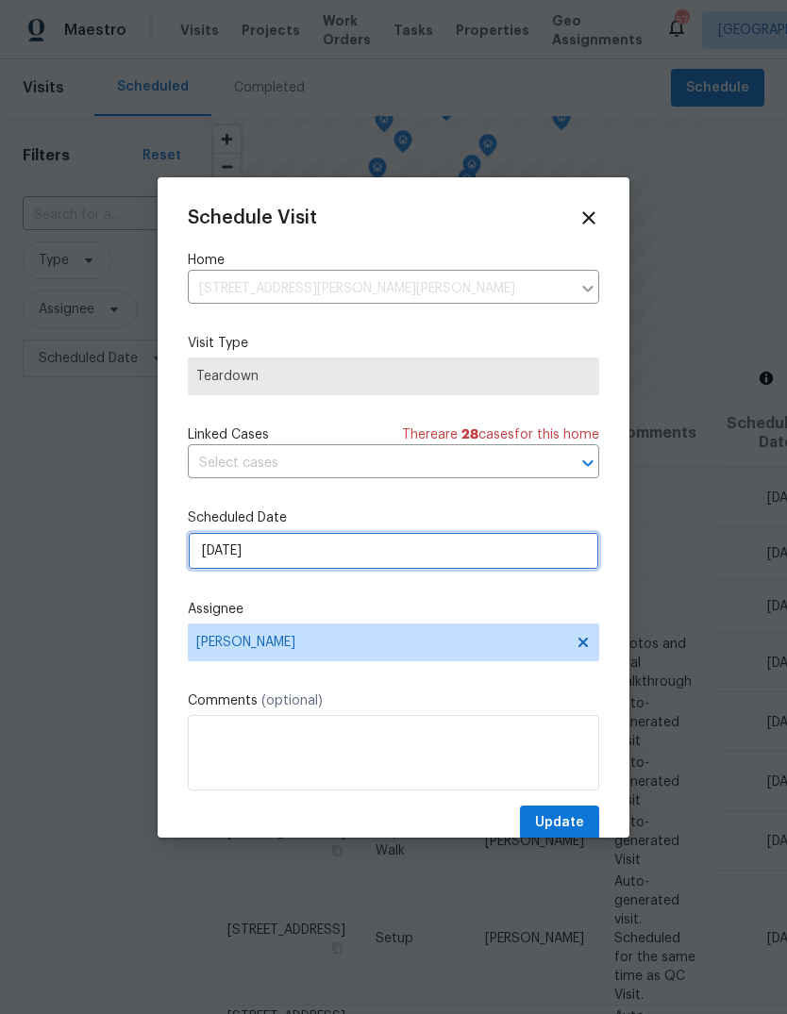
click at [373, 552] on input "9/21/2025" at bounding box center [393, 551] width 411 height 38
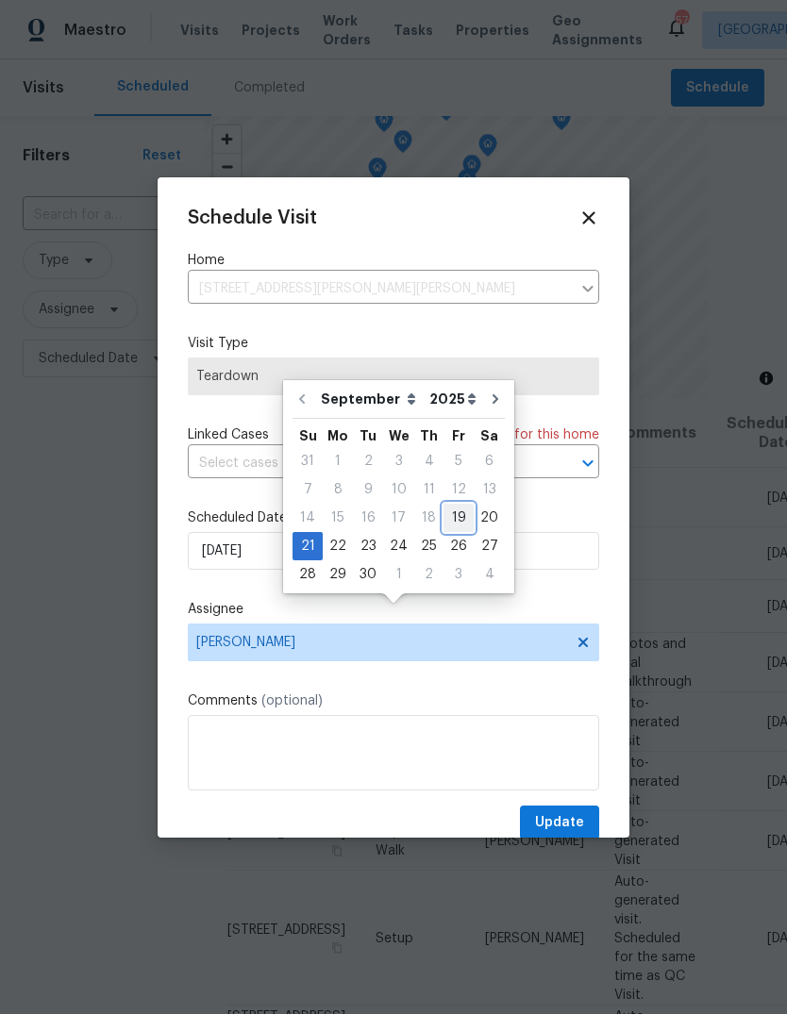
click at [452, 505] on div "19" at bounding box center [458, 518] width 30 height 26
type input "9/19/2025"
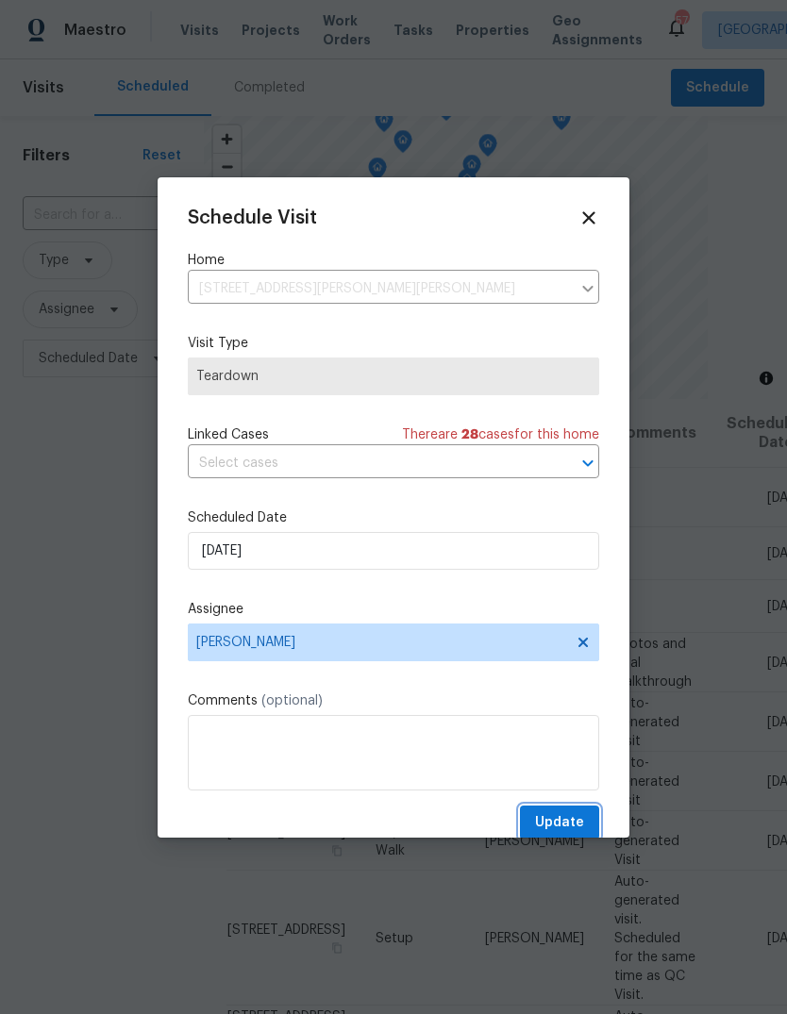
click at [587, 823] on button "Update" at bounding box center [559, 822] width 79 height 35
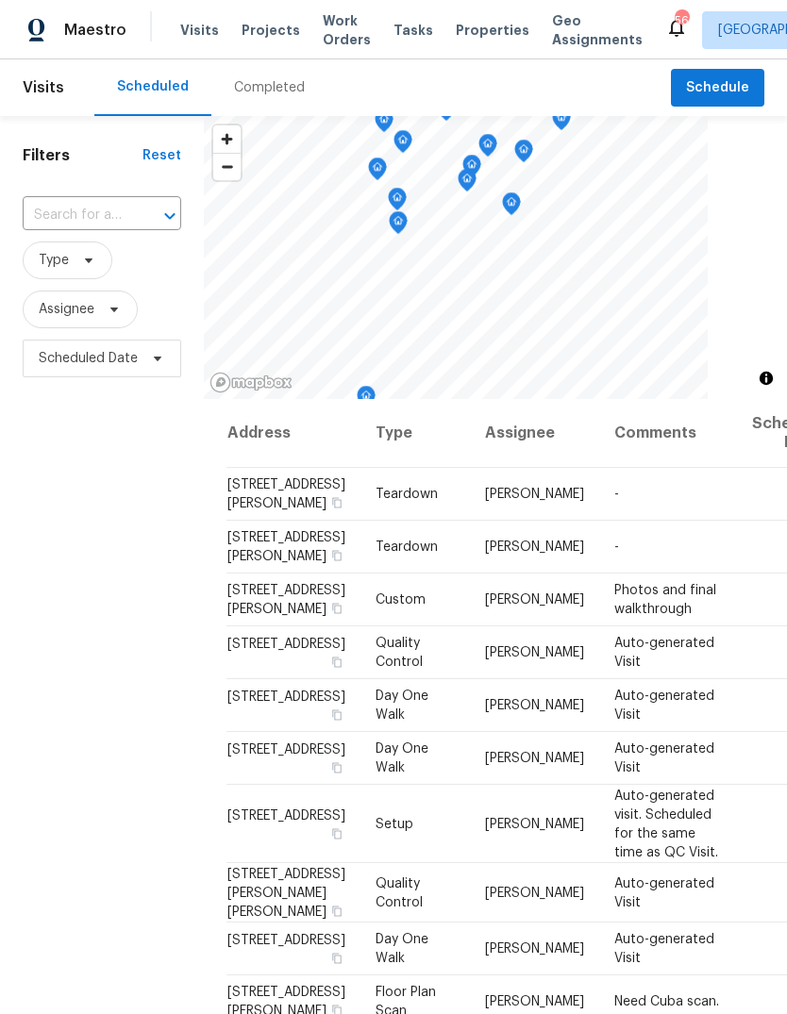
scroll to position [0, 0]
click at [0, 0] on icon at bounding box center [0, 0] width 0 height 0
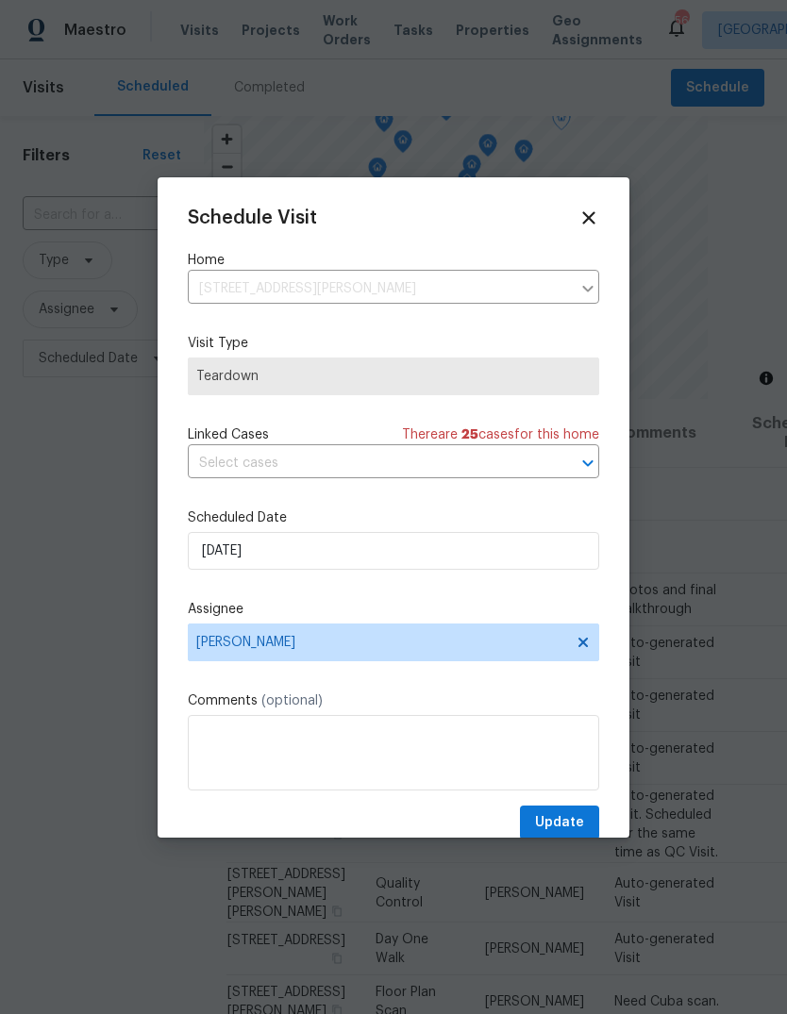
click at [430, 585] on div "Schedule Visit Home 600 Proctor St, Zebulon, NC 27597 ​ Visit Type Teardown Lin…" at bounding box center [393, 523] width 411 height 633
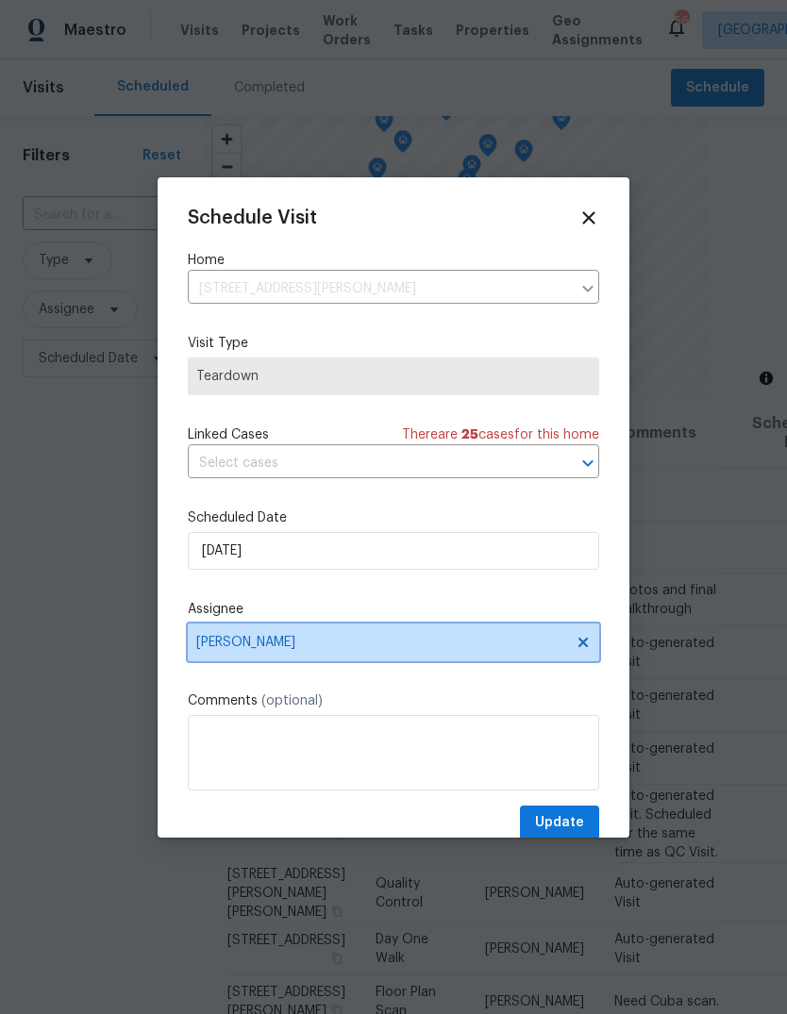
click at [422, 636] on span "[PERSON_NAME]" at bounding box center [393, 642] width 411 height 38
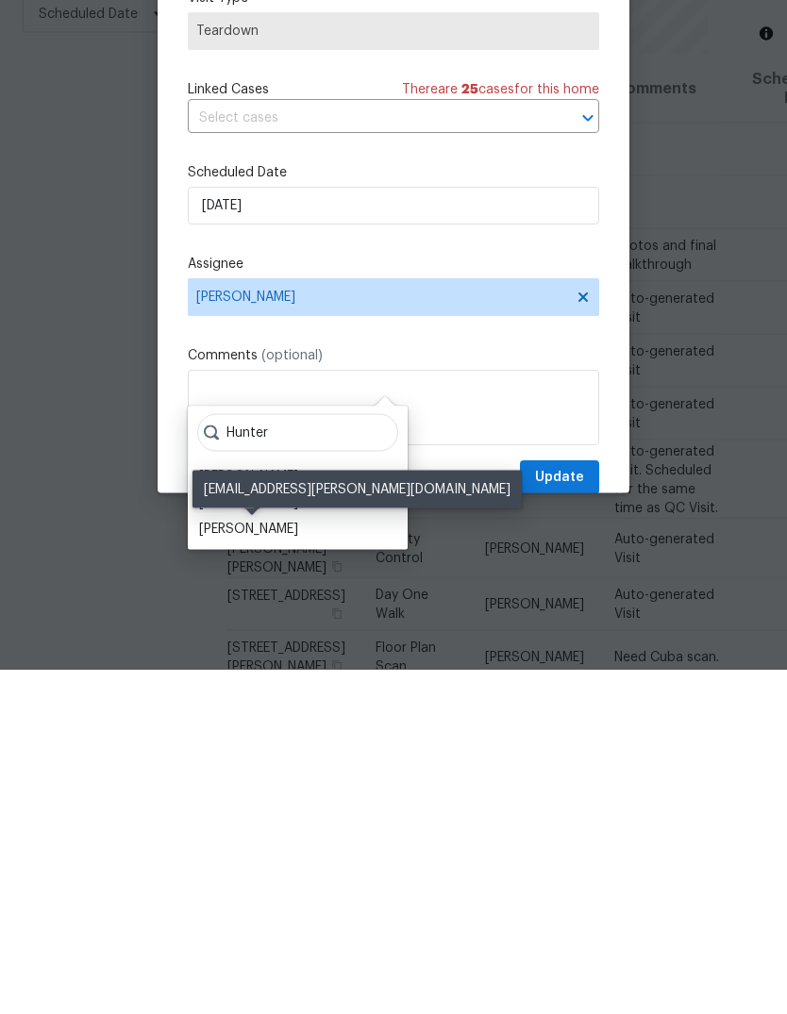
type input "Hunter"
click at [290, 864] on div "[PERSON_NAME]" at bounding box center [248, 873] width 99 height 19
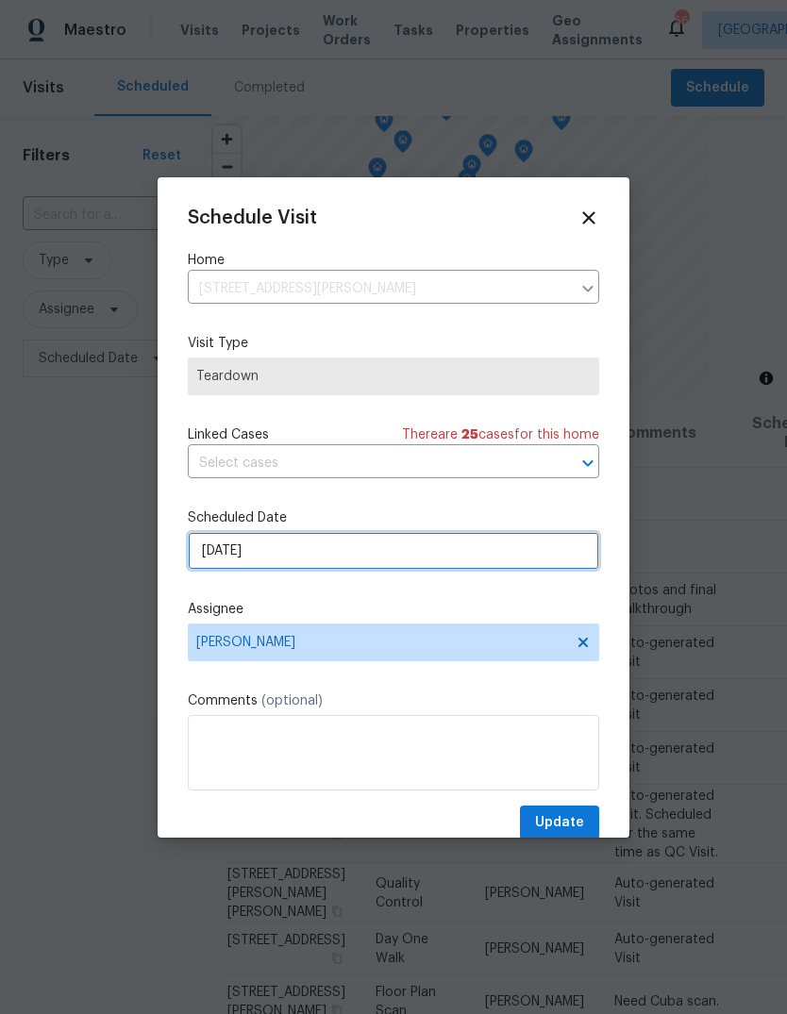
click at [415, 547] on input "9/21/2025" at bounding box center [393, 551] width 411 height 38
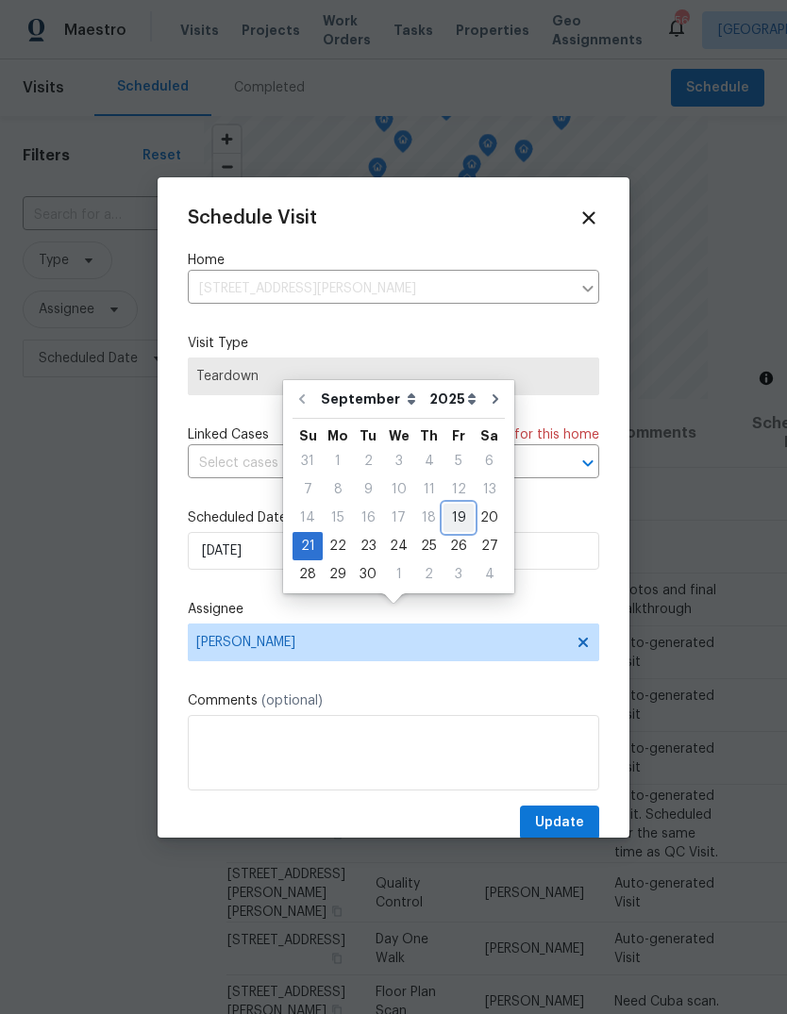
click at [444, 505] on div "19" at bounding box center [458, 518] width 30 height 26
type input "9/19/2025"
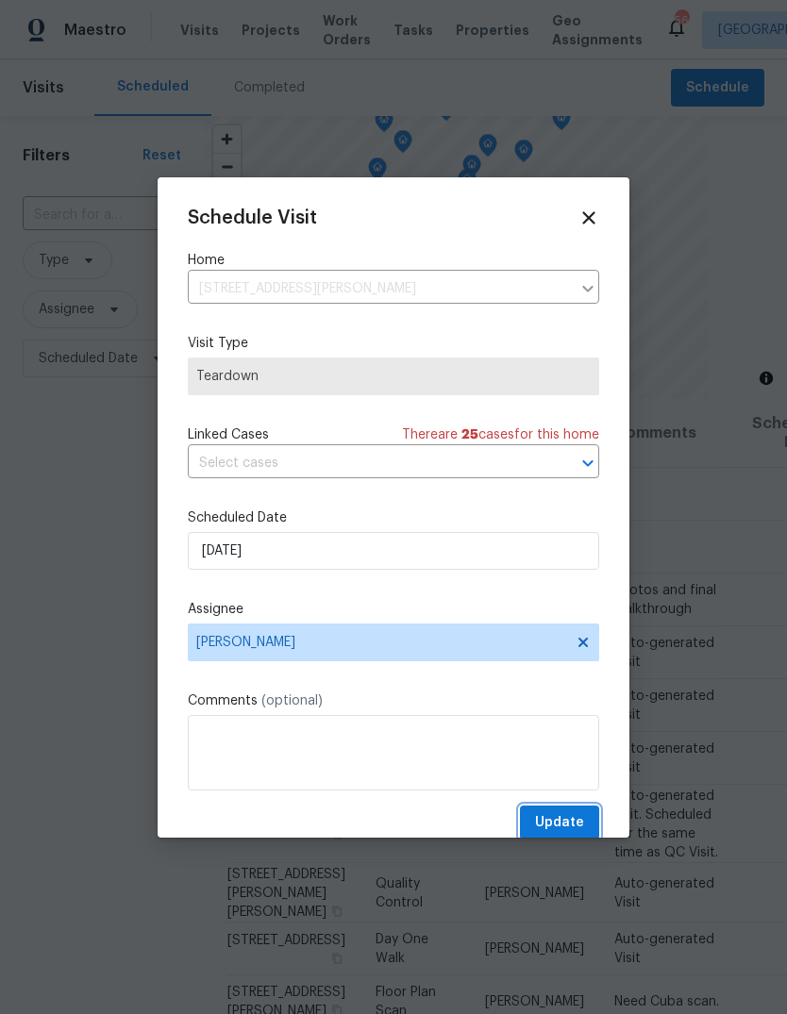
click at [571, 810] on button "Update" at bounding box center [559, 822] width 79 height 35
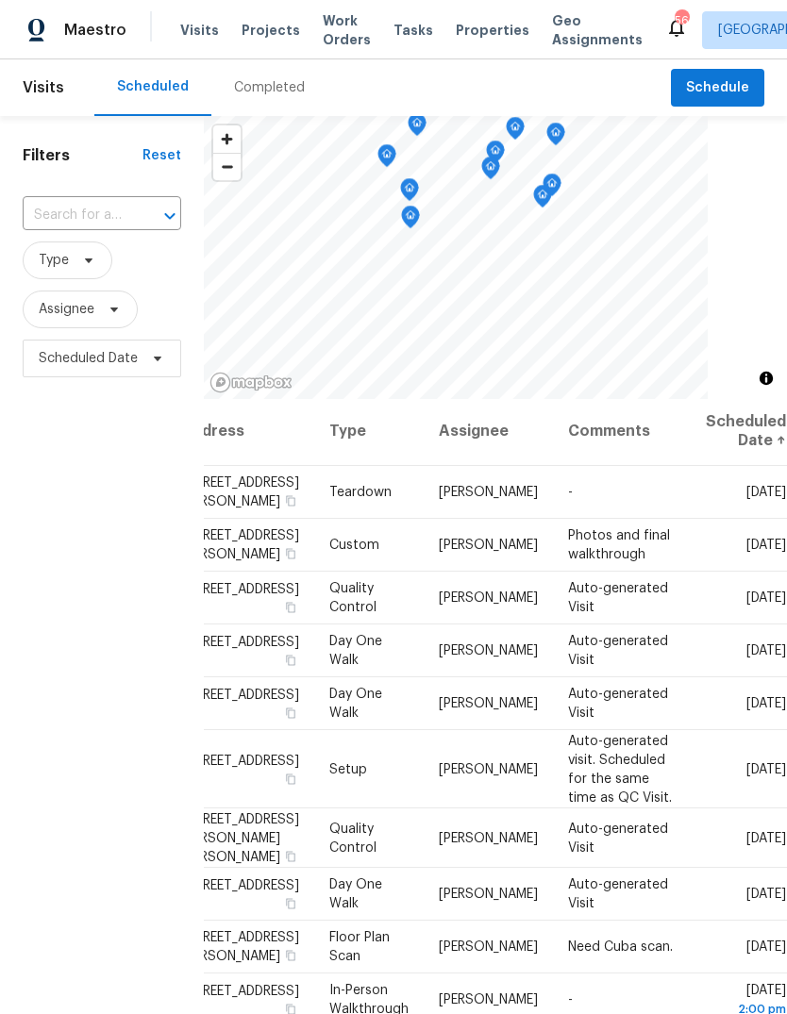
scroll to position [2, 158]
click at [0, 0] on icon at bounding box center [0, 0] width 0 height 0
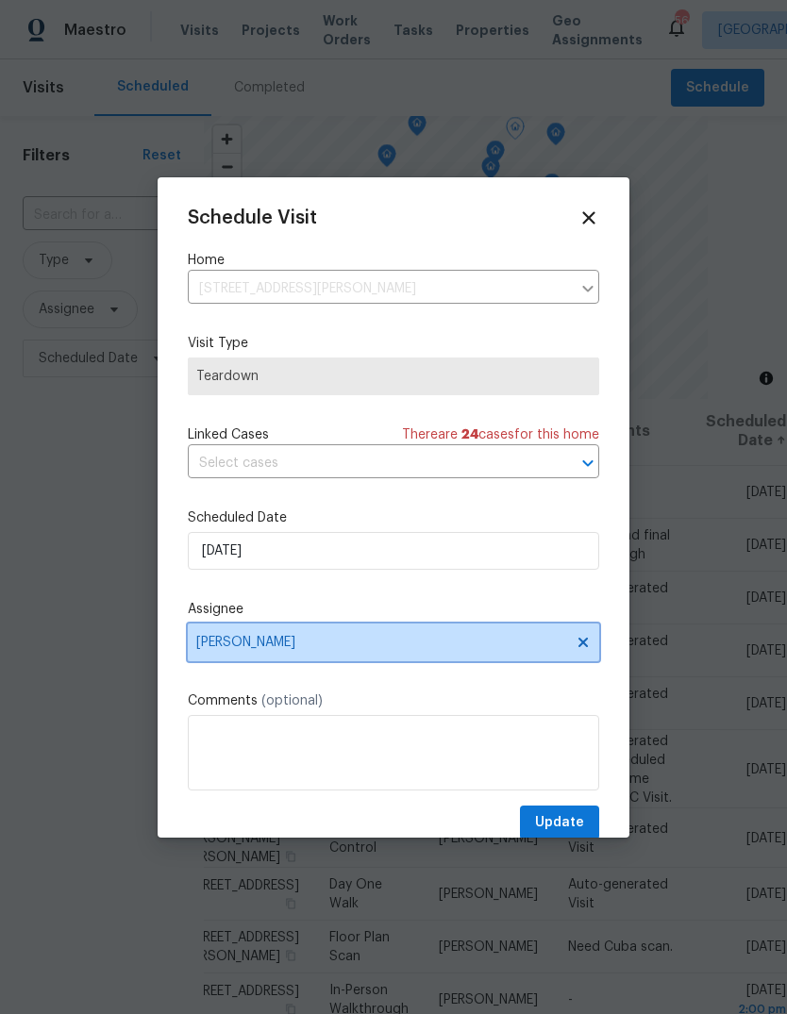
click at [462, 645] on span "[PERSON_NAME]" at bounding box center [381, 642] width 370 height 15
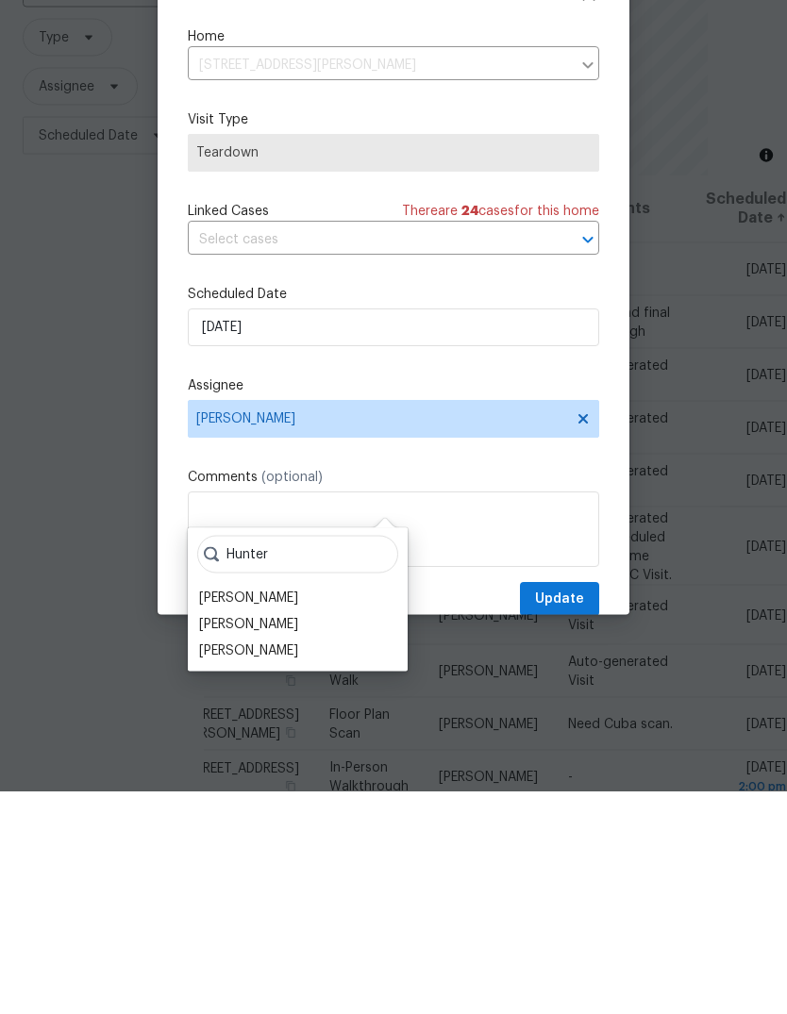
type input "Hunter"
click at [298, 864] on div "[PERSON_NAME]" at bounding box center [248, 873] width 99 height 19
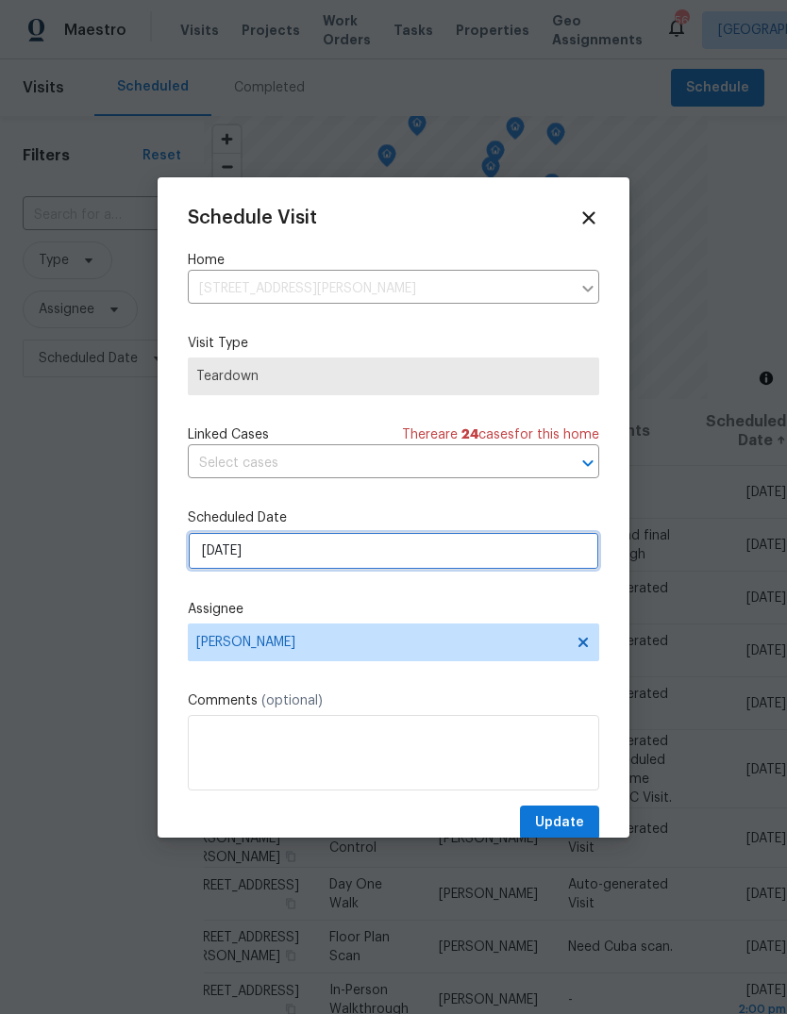
click at [426, 541] on input "9/21/2025" at bounding box center [393, 551] width 411 height 38
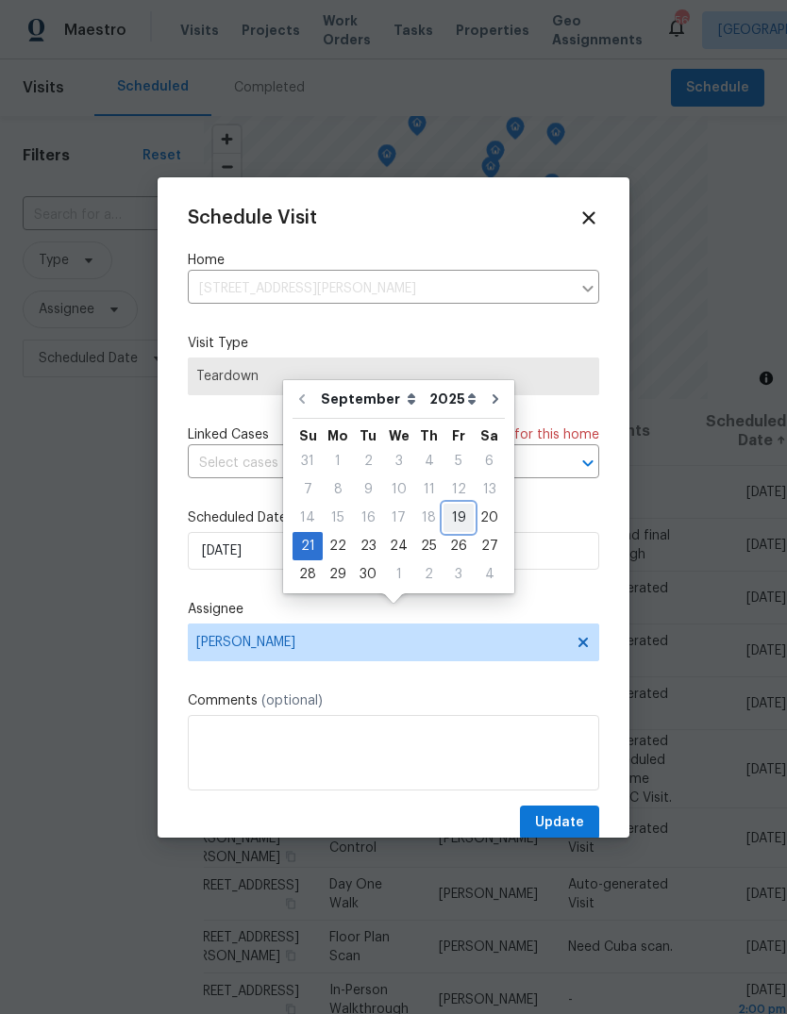
click at [447, 505] on div "19" at bounding box center [458, 518] width 30 height 26
type input "9/19/2025"
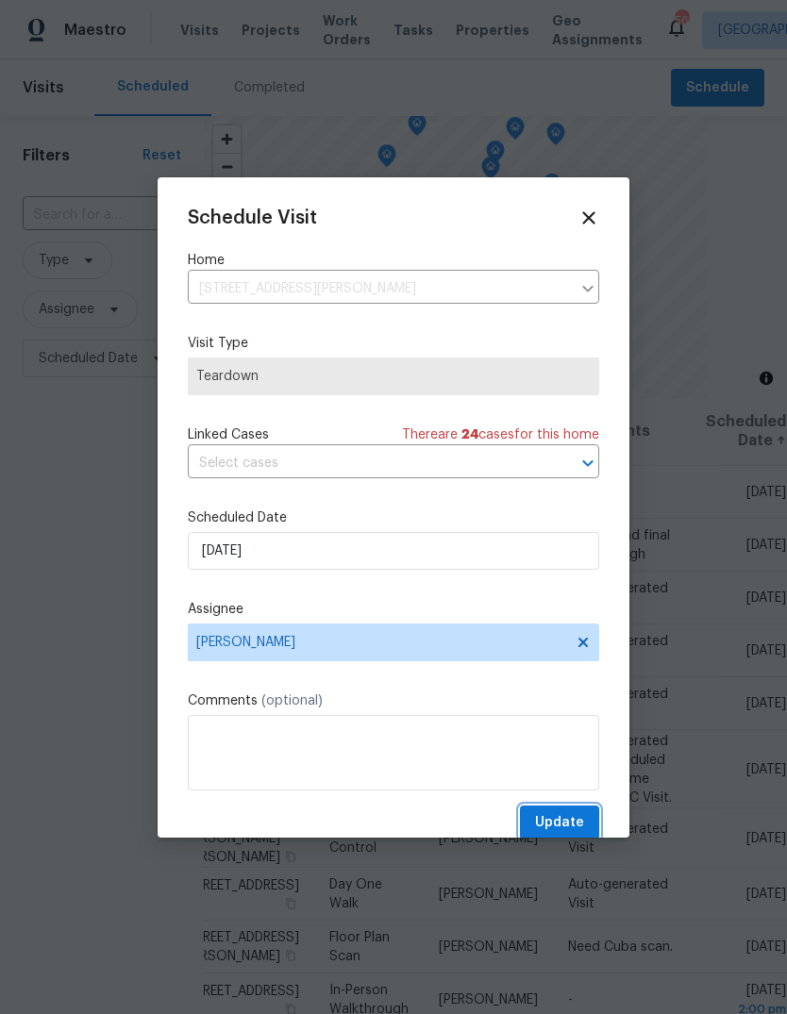
click at [572, 813] on button "Update" at bounding box center [559, 822] width 79 height 35
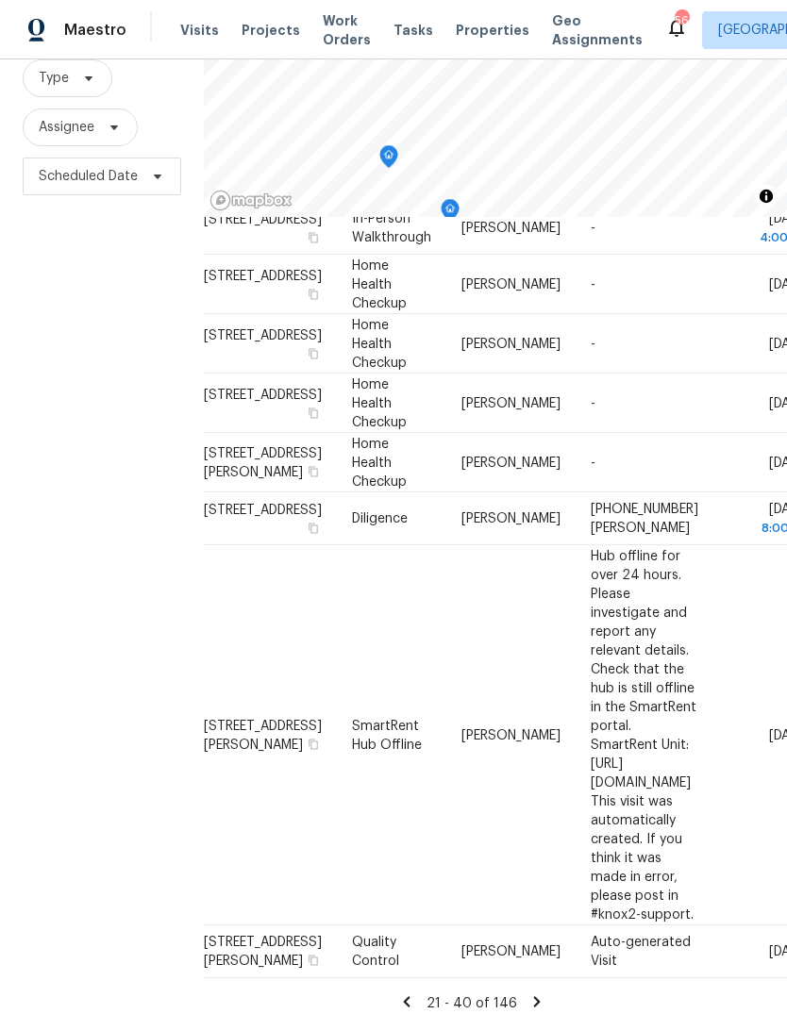
scroll to position [1264, 25]
click at [409, 993] on icon at bounding box center [405, 1001] width 17 height 17
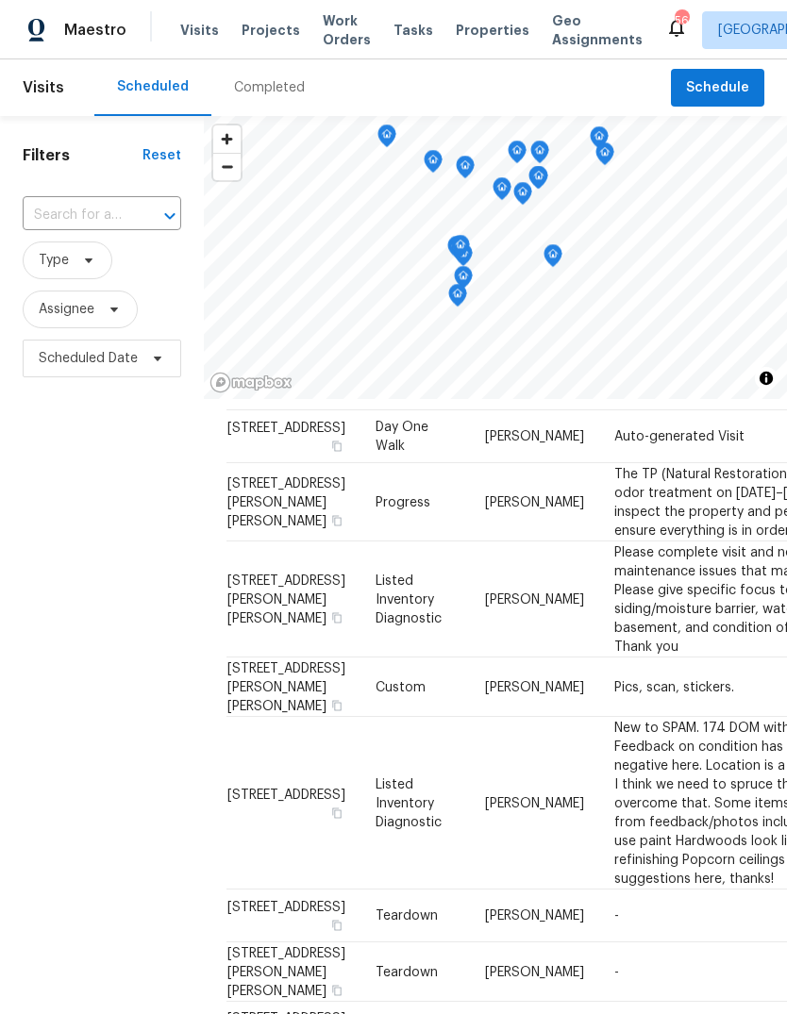
scroll to position [0, 0]
click at [109, 216] on input "text" at bounding box center [76, 215] width 106 height 29
type input "1114 n"
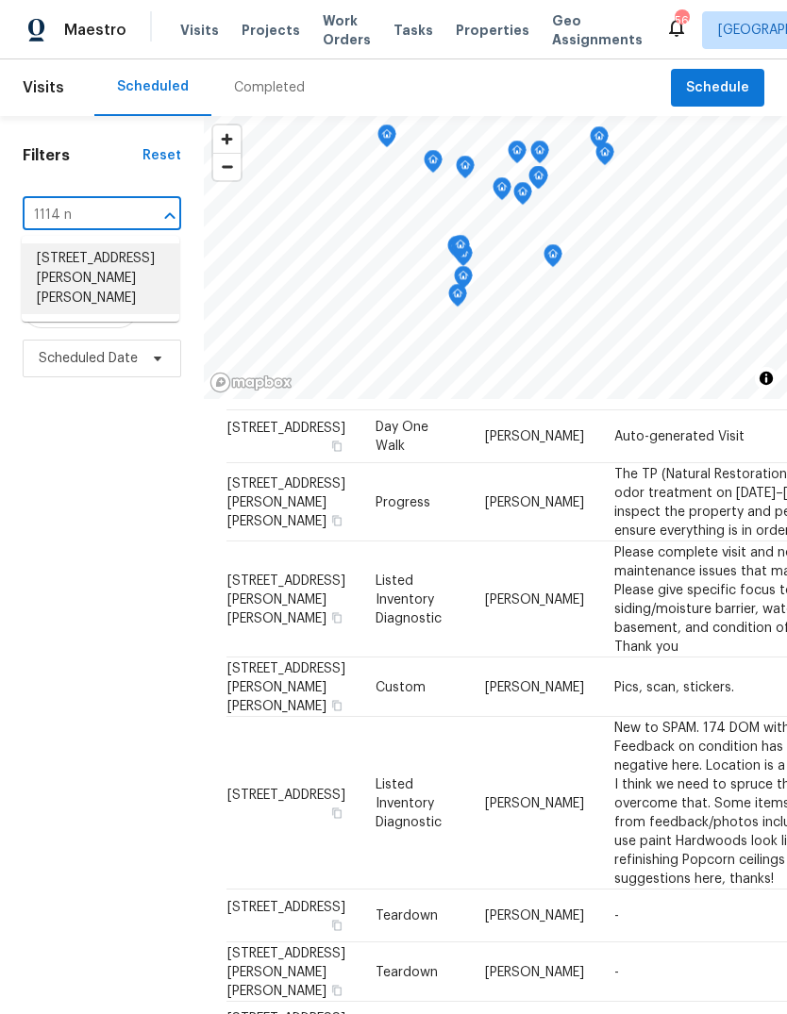
click at [99, 276] on li "[STREET_ADDRESS][PERSON_NAME][PERSON_NAME]" at bounding box center [100, 278] width 157 height 71
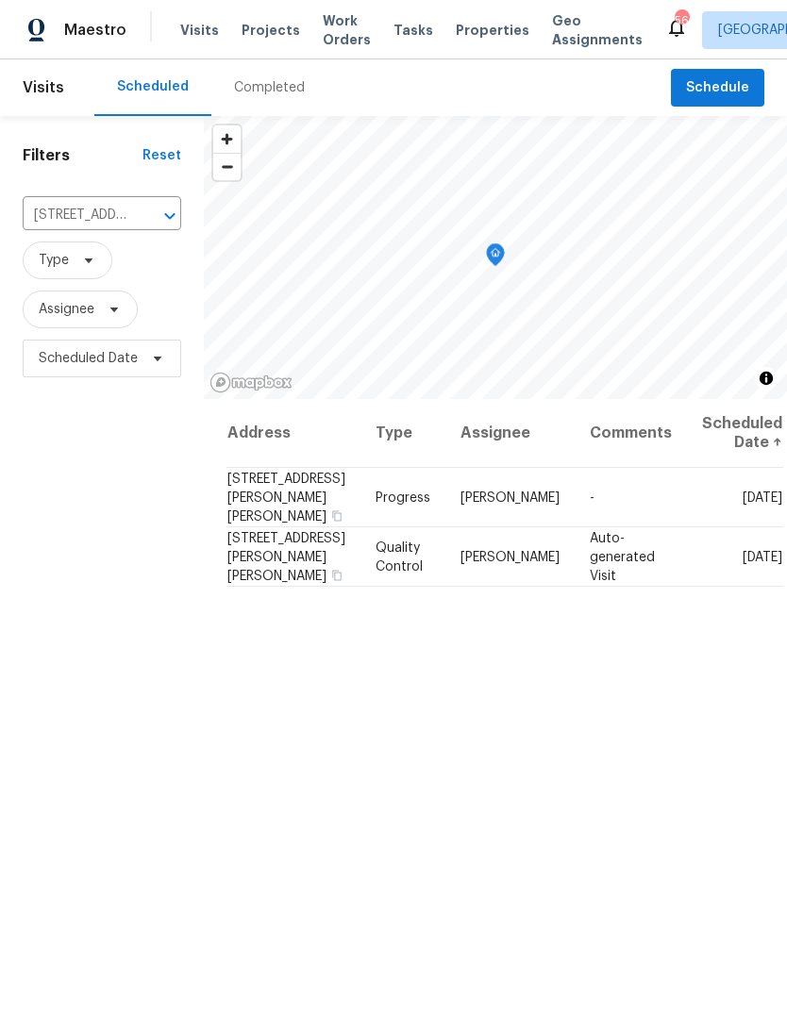
click at [264, 84] on div "Completed" at bounding box center [269, 87] width 71 height 19
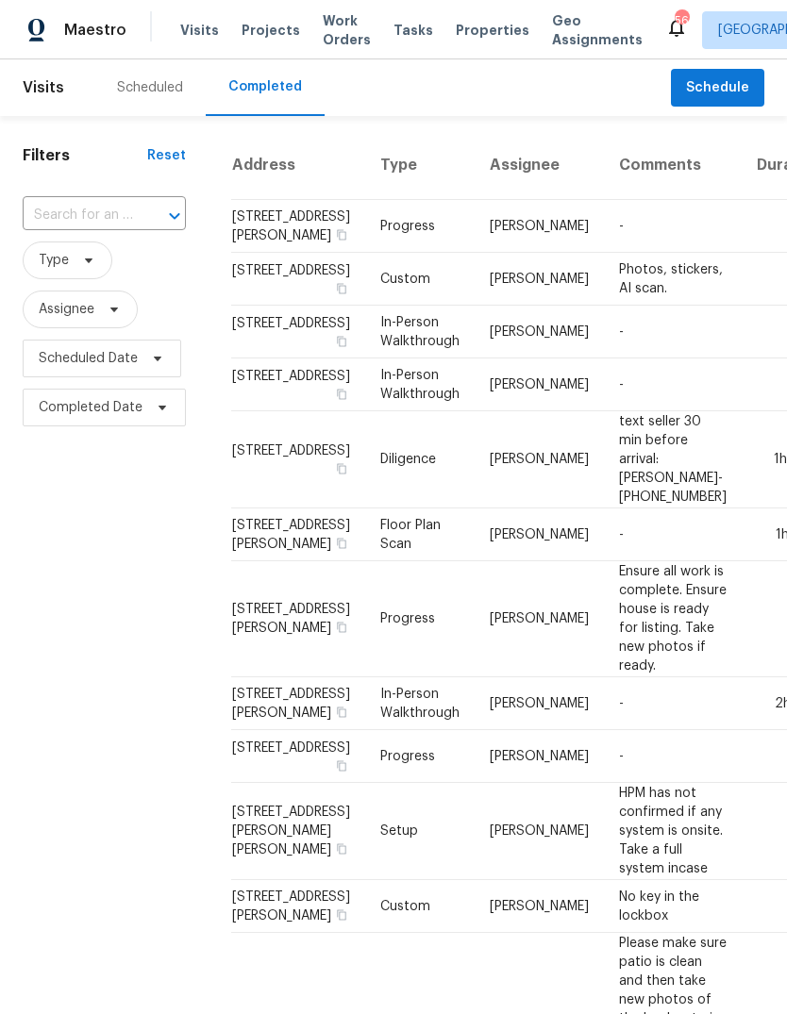
click at [94, 218] on input "text" at bounding box center [78, 215] width 110 height 29
type input "1114 noor"
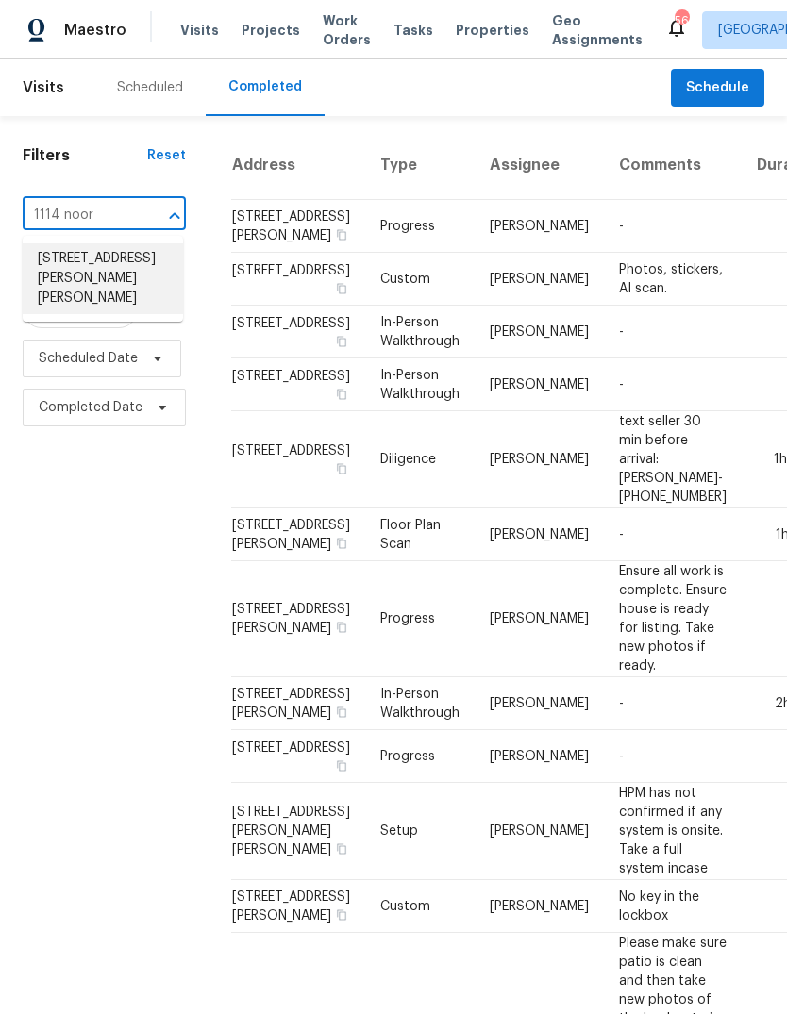
click at [112, 252] on li "[STREET_ADDRESS][PERSON_NAME][PERSON_NAME]" at bounding box center [103, 278] width 160 height 71
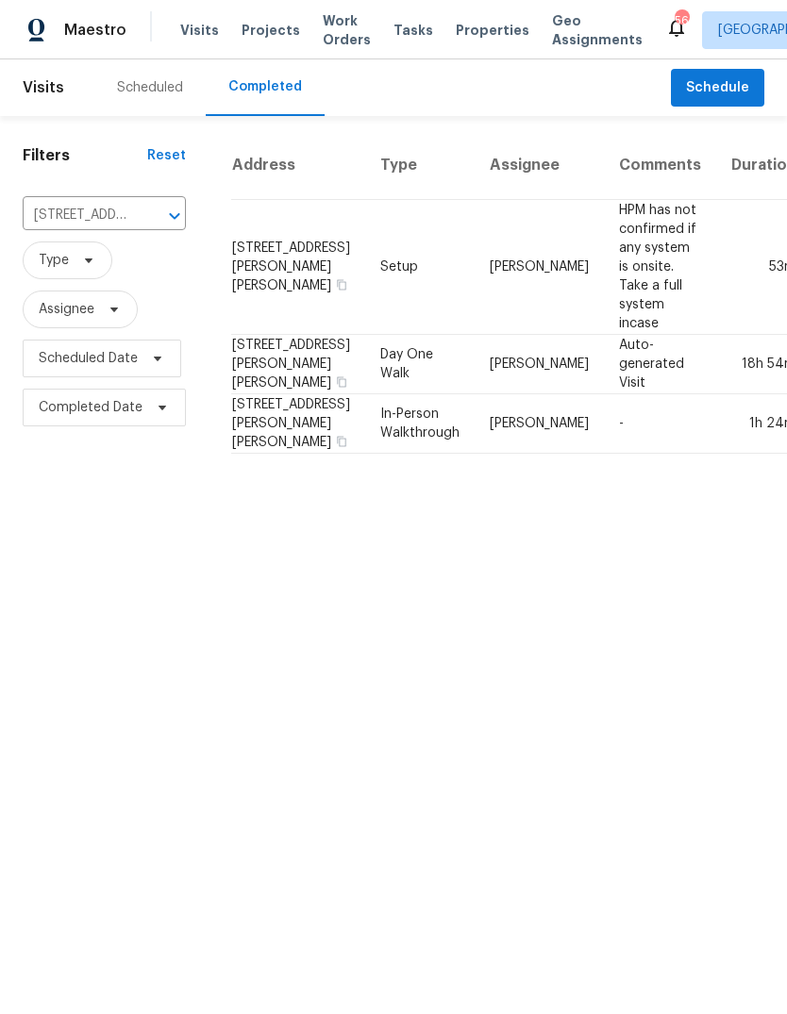
click at [150, 221] on icon "Clear" at bounding box center [150, 216] width 19 height 19
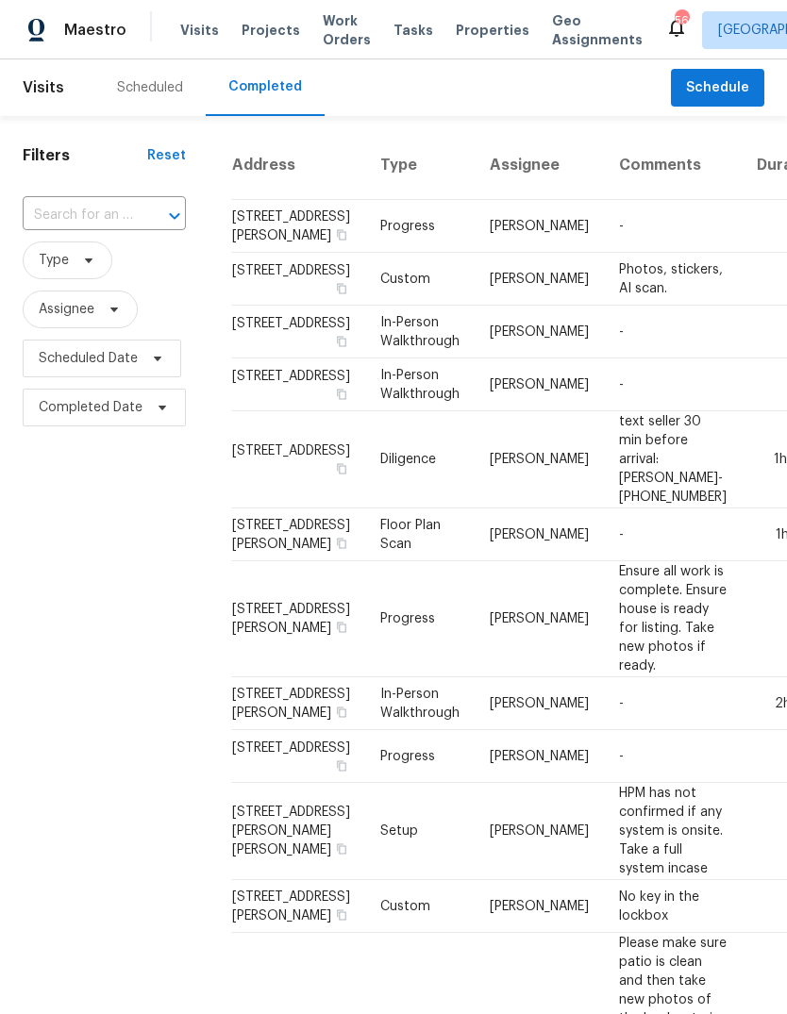
click at [156, 88] on div "Scheduled" at bounding box center [150, 87] width 66 height 19
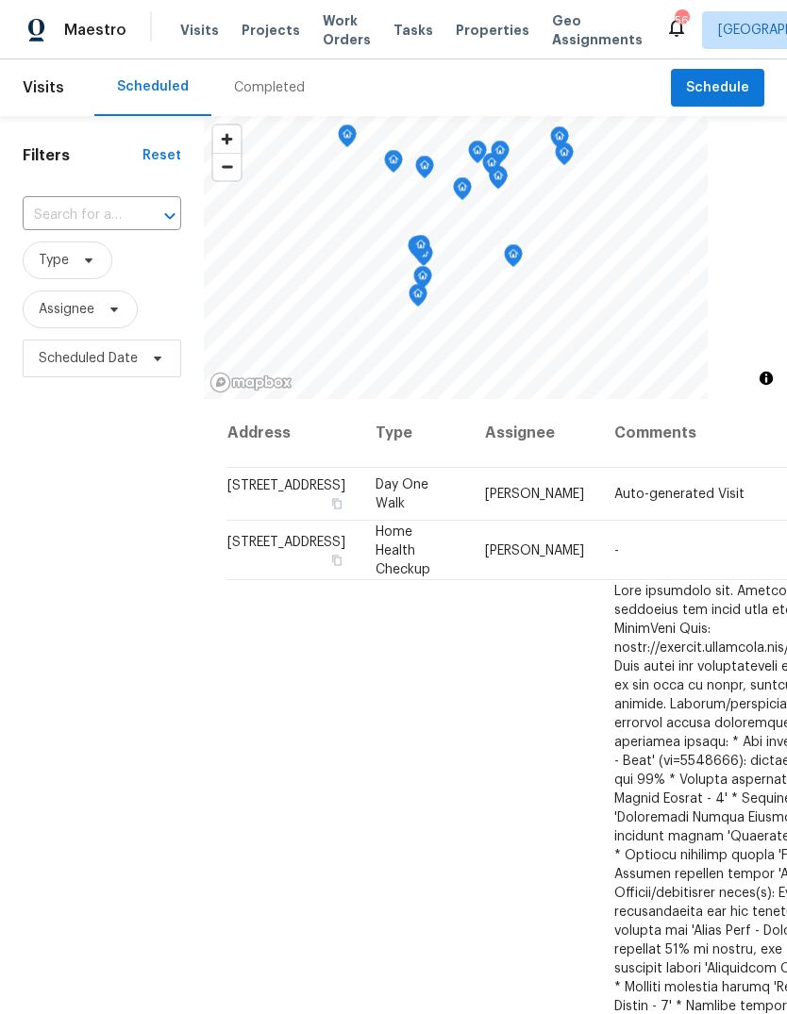
click at [90, 218] on input "text" at bounding box center [76, 215] width 106 height 29
type input "1"
type input "310 peach"
click at [104, 271] on li "310 Peachtree Pl, Durham, NC 27701" at bounding box center [100, 258] width 157 height 31
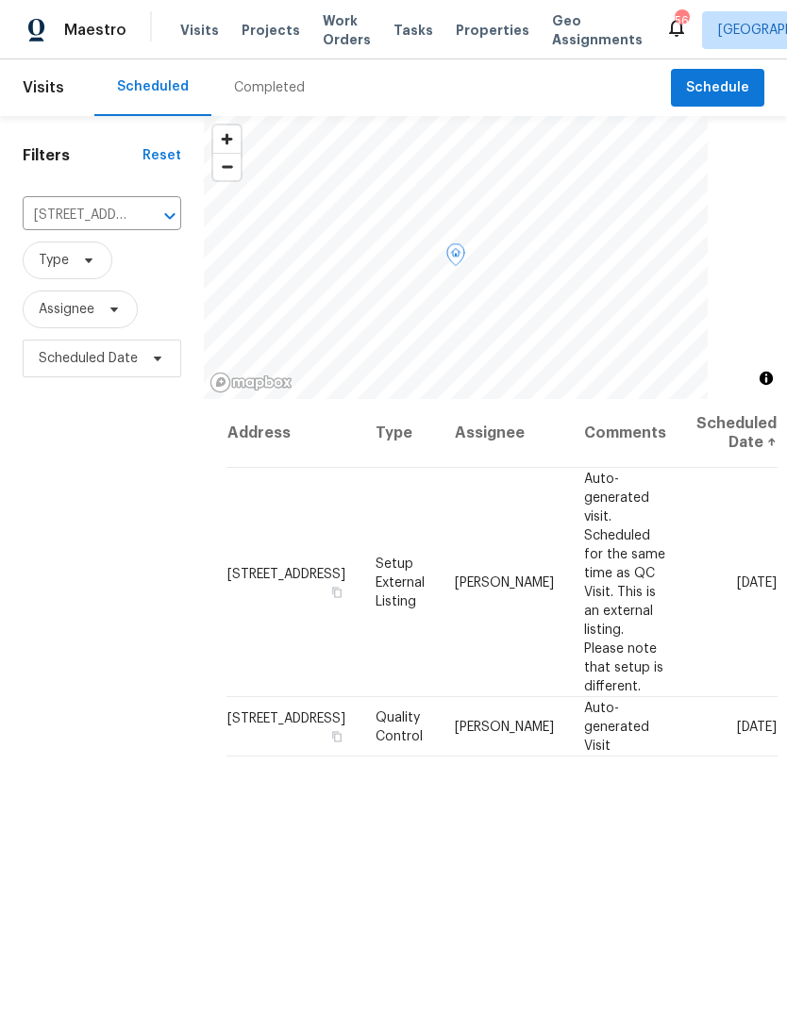
click at [0, 0] on icon at bounding box center [0, 0] width 0 height 0
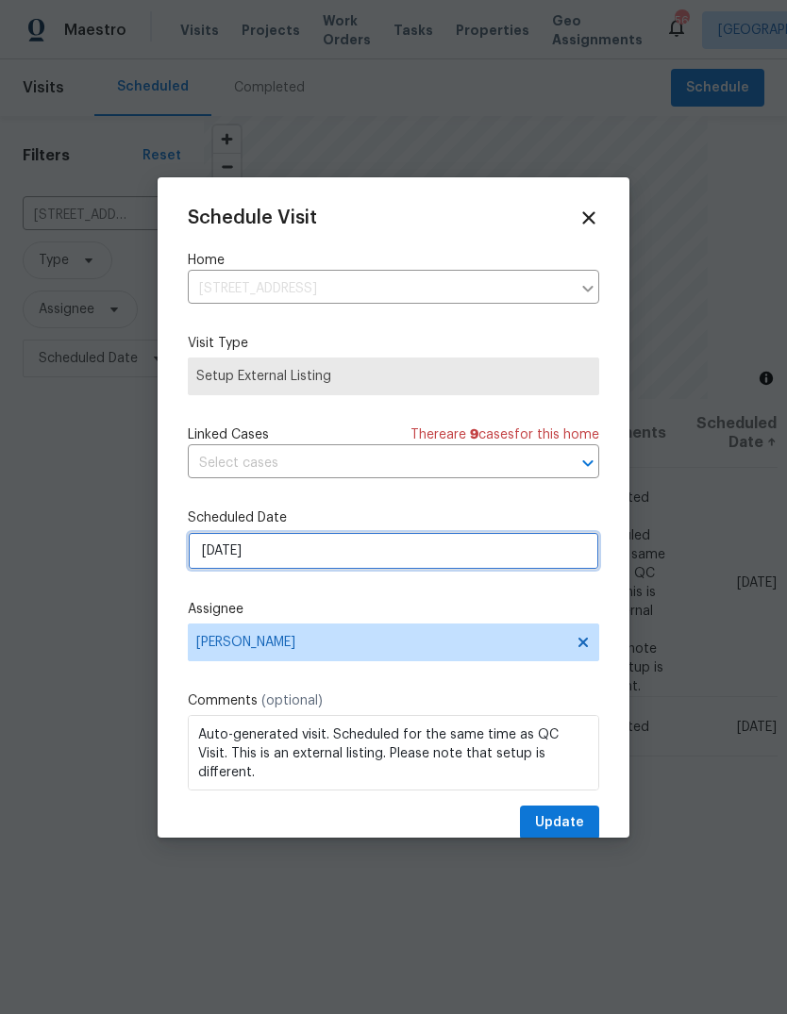
click at [347, 555] on input "9/29/2025" at bounding box center [393, 551] width 411 height 38
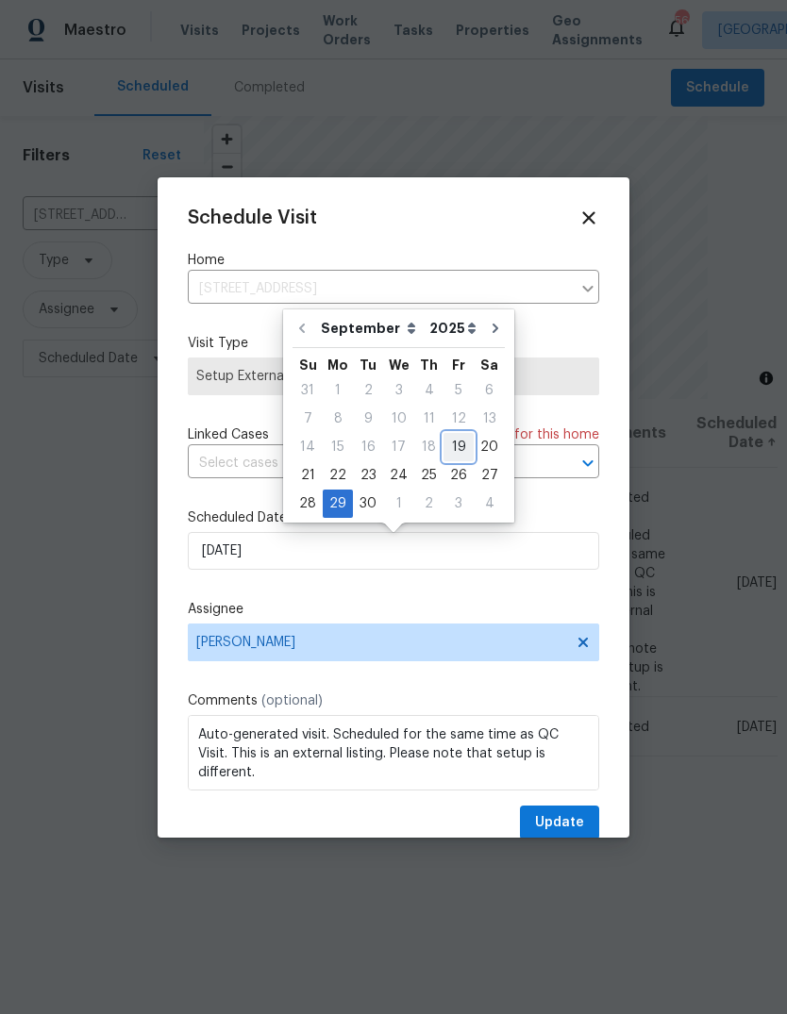
click at [454, 445] on div "19" at bounding box center [458, 447] width 30 height 26
type input "9/19/2025"
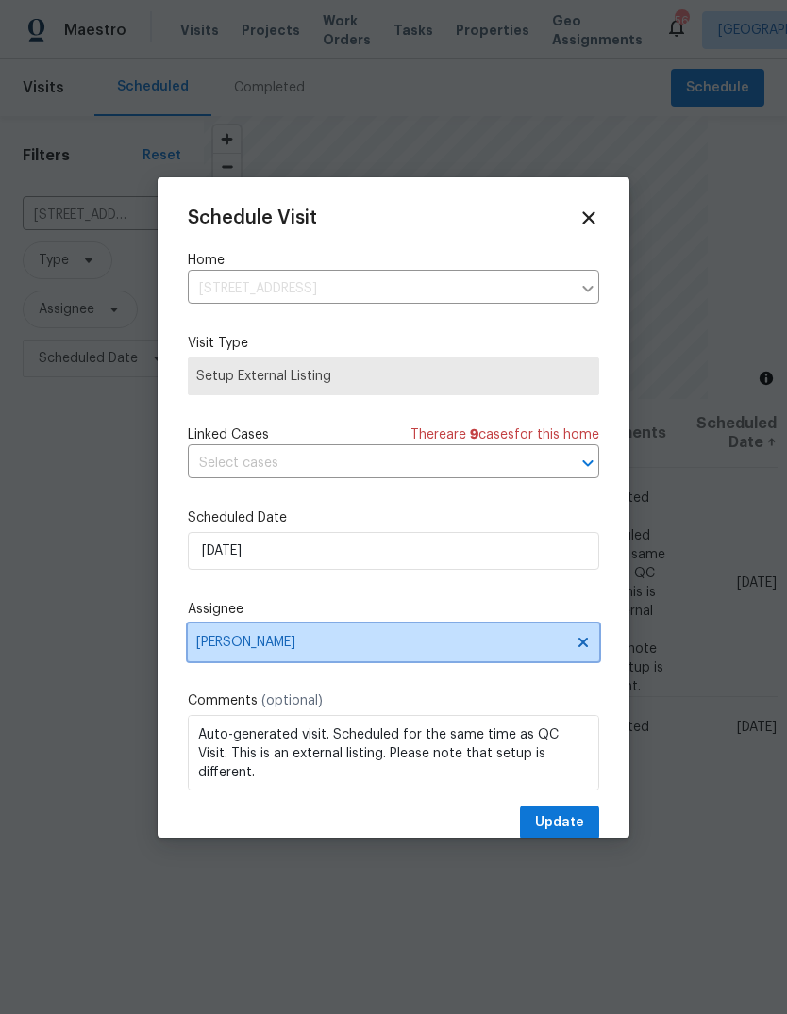
click at [404, 642] on span "[PERSON_NAME]" at bounding box center [381, 642] width 370 height 15
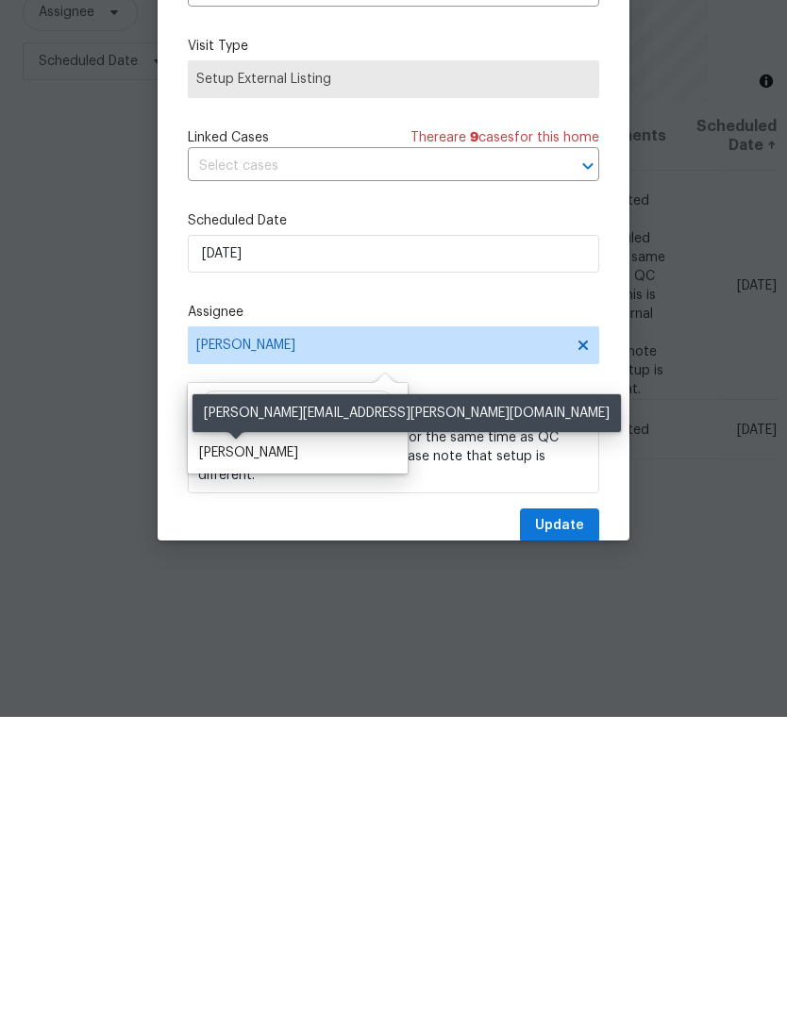
type input "Shawn"
click at [252, 740] on div "Shawn Wise" at bounding box center [248, 749] width 99 height 19
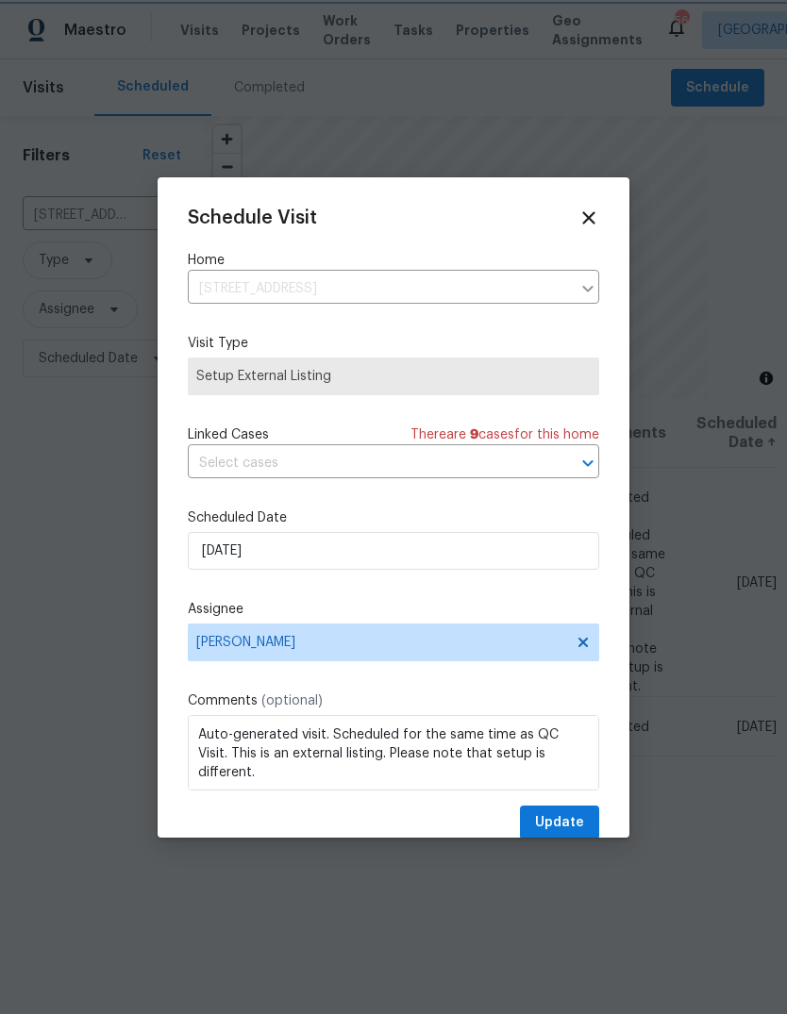
scroll to position [25, 0]
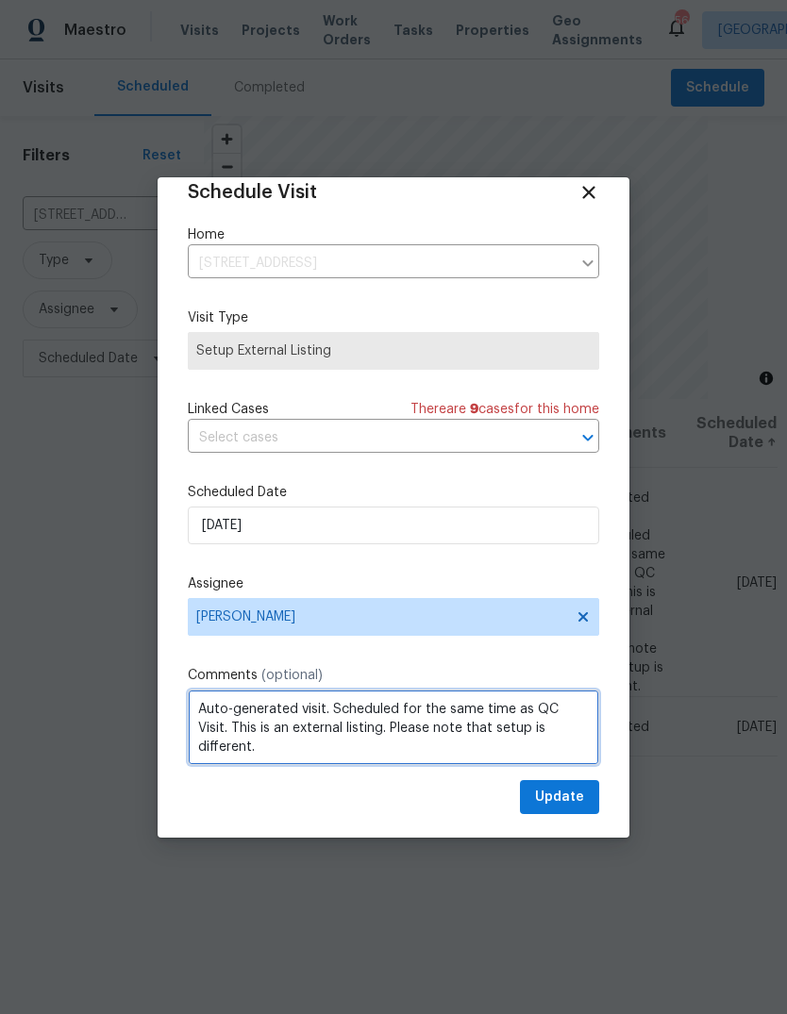
click at [213, 710] on textarea "Auto-generated visit. Scheduled for the same time as QC Visit. This is an exter…" at bounding box center [393, 726] width 411 height 75
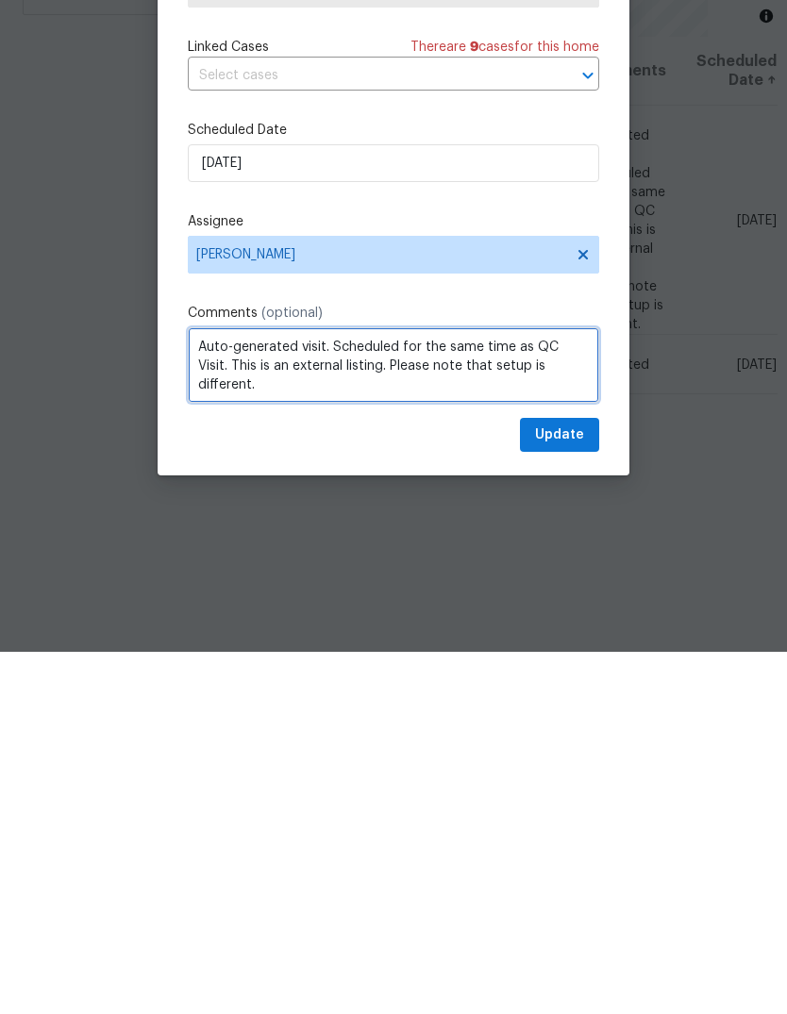
click at [222, 689] on textarea "Auto-generated visit. Scheduled for the same time as QC Visit. This is an exter…" at bounding box center [393, 726] width 411 height 75
click at [221, 689] on textarea "Auto-generated visit. Scheduled for the same time as QC Visit. This is an exter…" at bounding box center [393, 726] width 411 height 75
type textarea "No system onsite. Requires hub and motion sensors only."
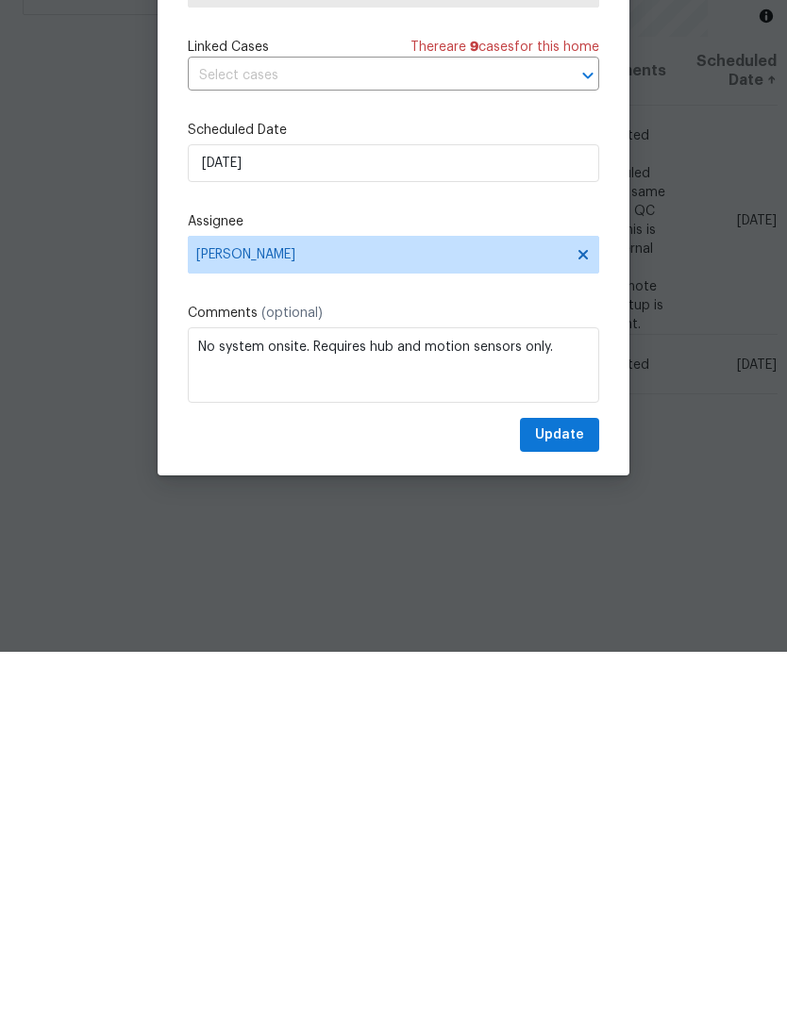
click at [323, 780] on div "Update" at bounding box center [393, 797] width 411 height 35
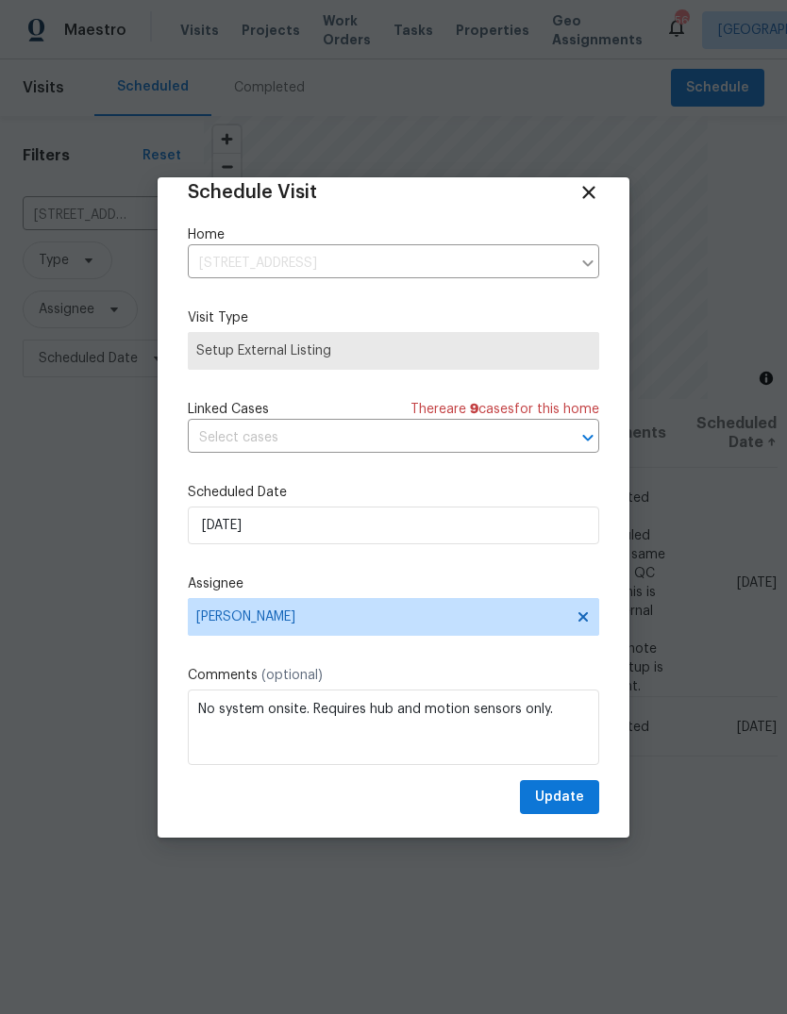
click at [573, 799] on span "Update" at bounding box center [559, 798] width 49 height 24
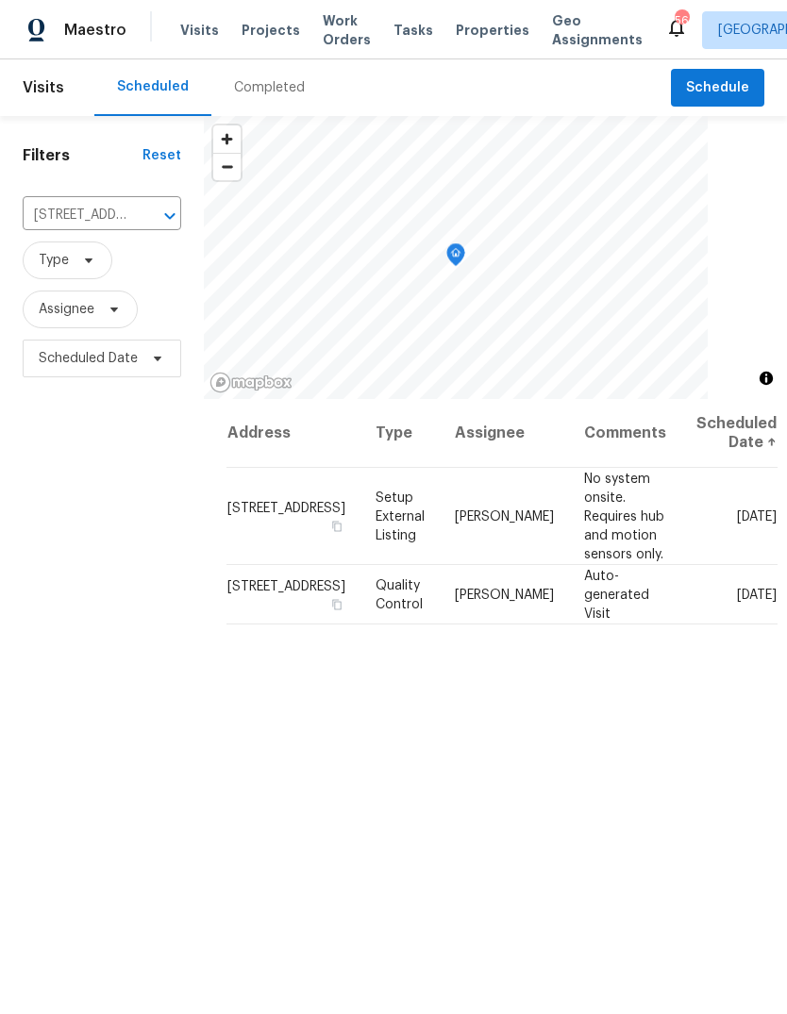
scroll to position [0, 0]
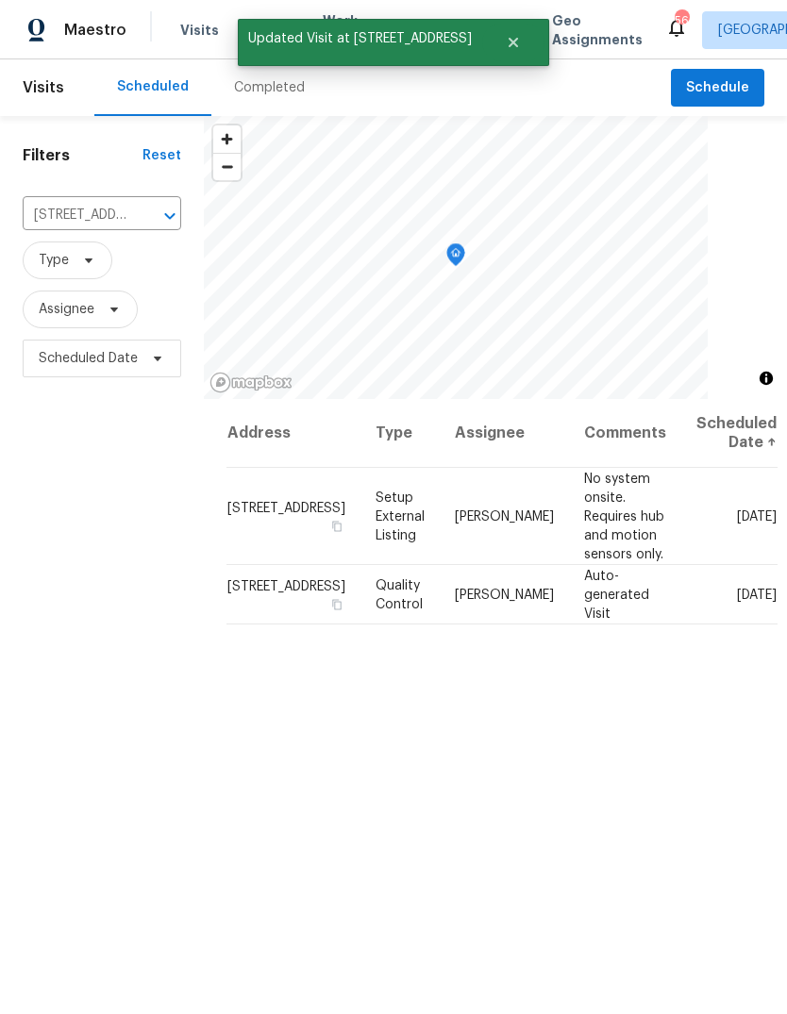
click at [148, 215] on div at bounding box center [156, 216] width 49 height 26
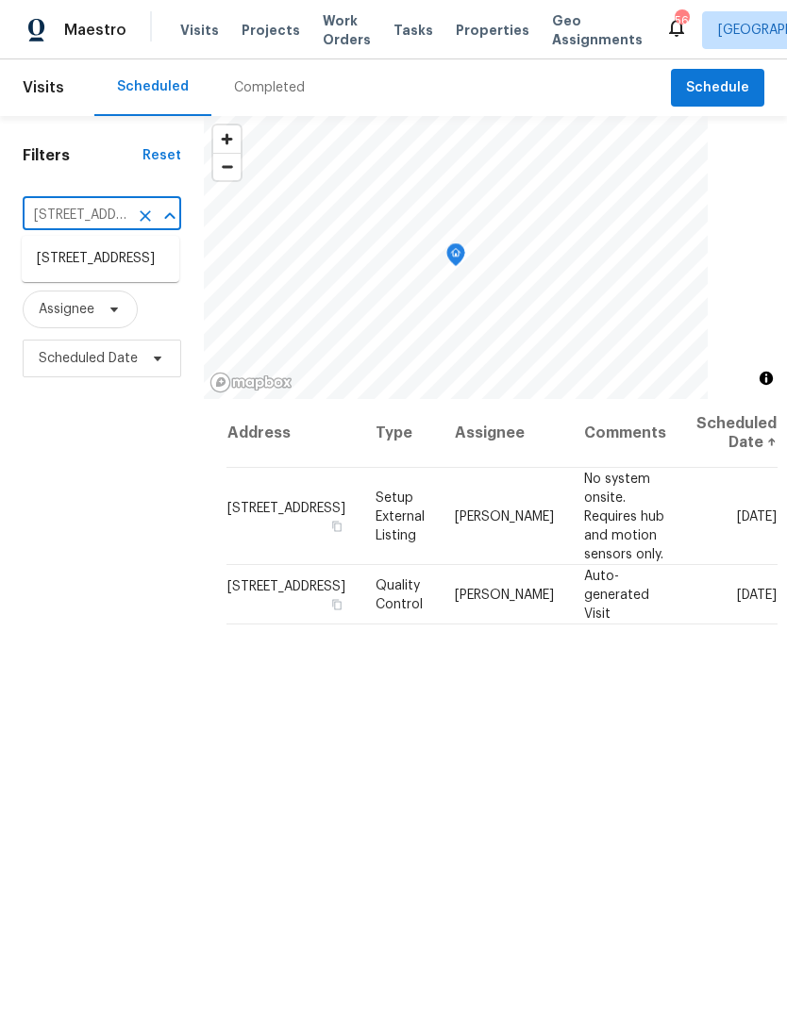
click at [132, 406] on div "Filters Reset 310 Peachtree Pl, Durham, NC 27701 ​ Type Assignee Scheduled Date" at bounding box center [102, 663] width 204 height 1094
click at [146, 210] on icon "Clear" at bounding box center [145, 215] width 11 height 11
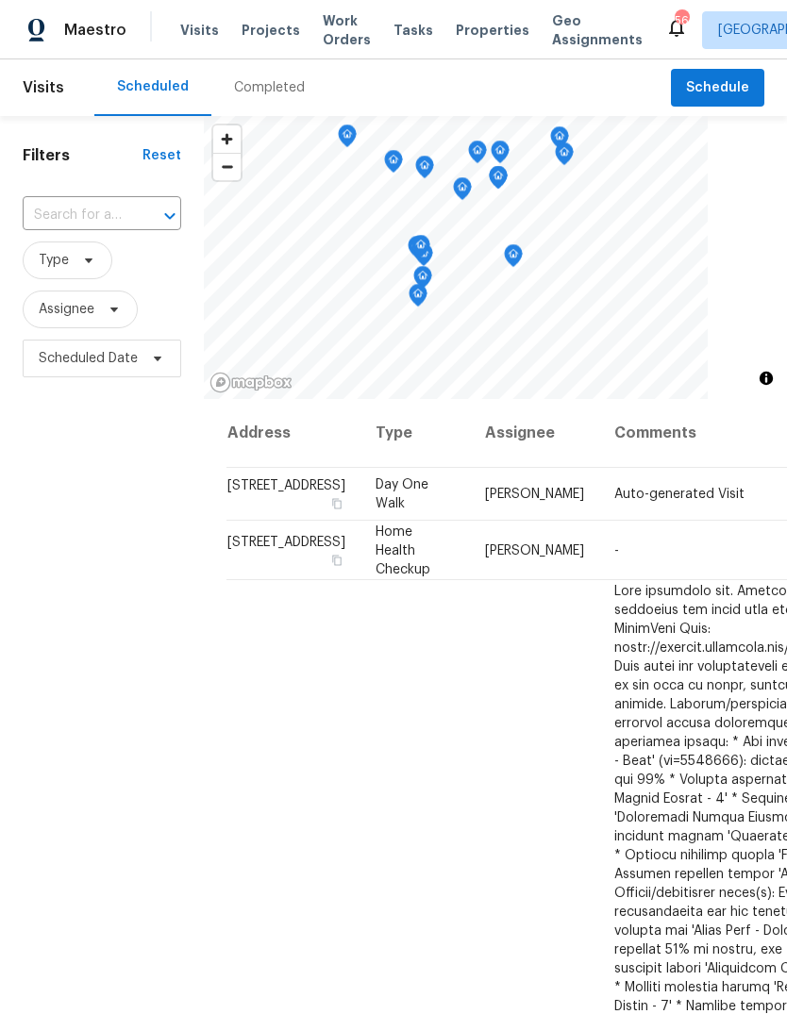
click at [520, 86] on div "Scheduled Completed" at bounding box center [382, 87] width 576 height 57
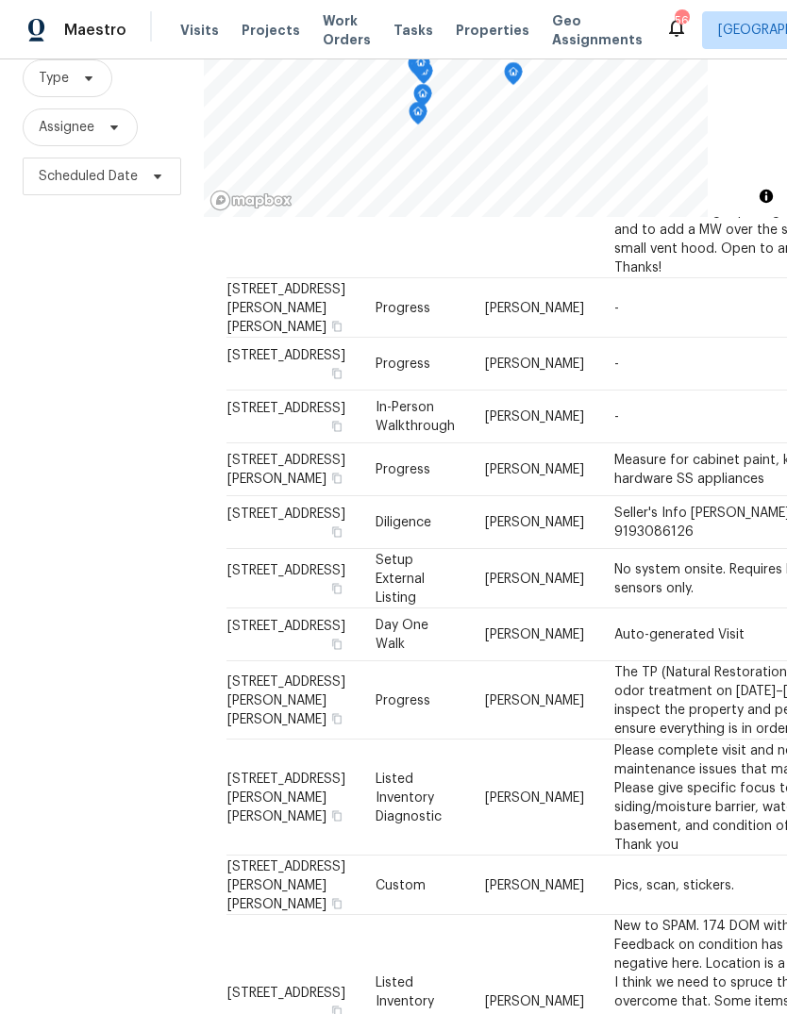
scroll to position [1766, 0]
